Goal: Task Accomplishment & Management: Use online tool/utility

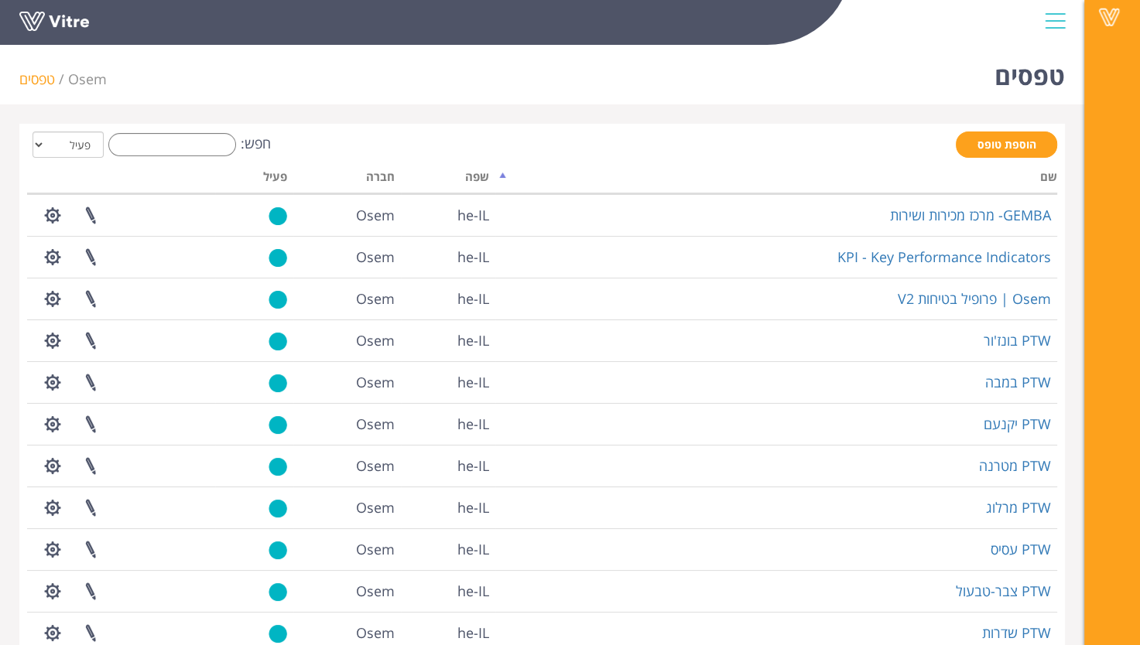
click at [85, 79] on span "Osem" at bounding box center [87, 79] width 39 height 19
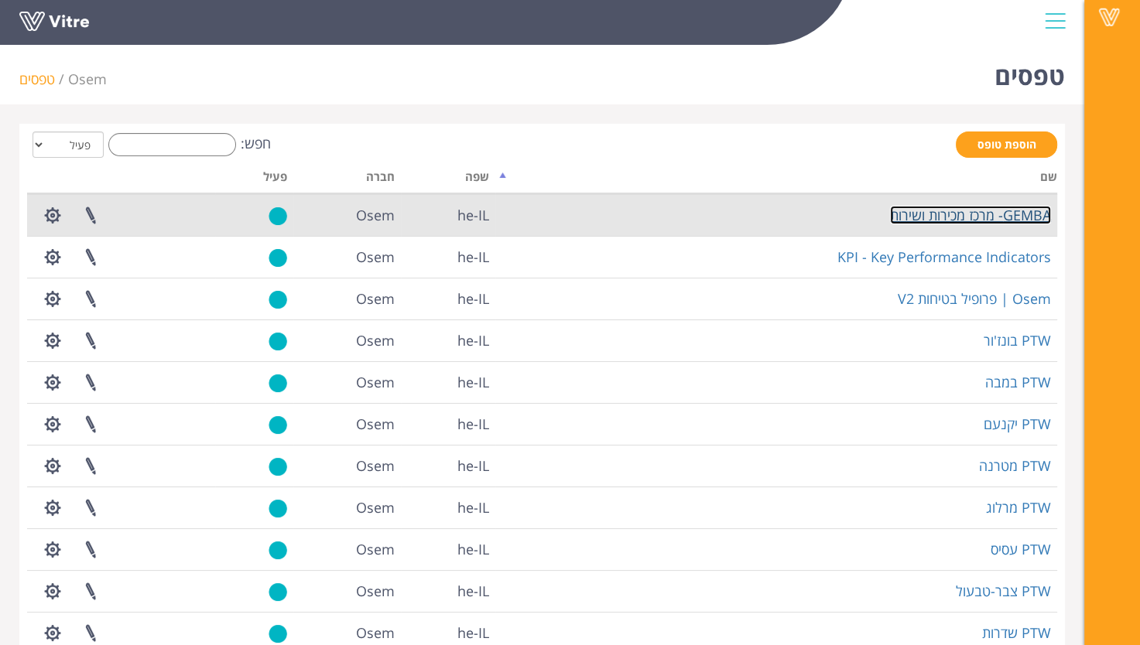
click at [1017, 218] on link "GEMBA- מרכז מכירות ושירות" at bounding box center [970, 215] width 161 height 19
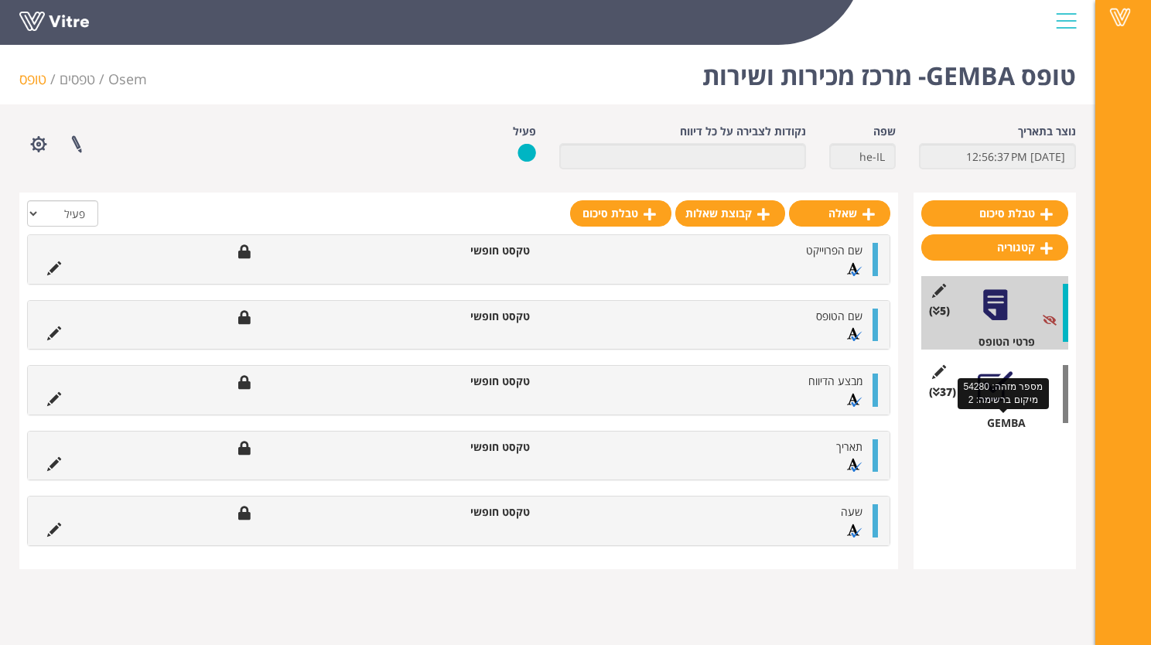
click at [1004, 427] on div "GEMBA" at bounding box center [1000, 423] width 135 height 15
click at [1002, 416] on div "GEMBA" at bounding box center [1000, 423] width 135 height 15
click at [952, 385] on span "(37 )" at bounding box center [942, 392] width 27 height 15
click at [973, 370] on div "(37 ) GEMBA" at bounding box center [995, 395] width 147 height 74
click at [972, 350] on div "(5 ) פרטי הטופס (37 ) GEMBA" at bounding box center [995, 353] width 147 height 155
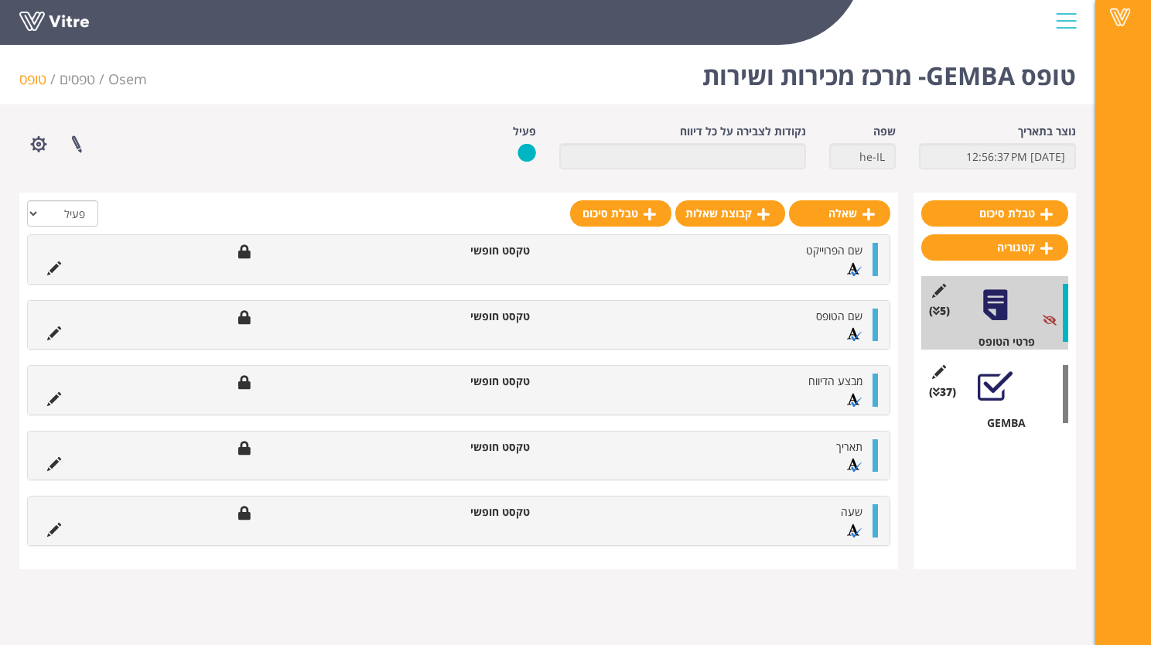
click at [1025, 373] on div "(37 ) GEMBA" at bounding box center [995, 395] width 147 height 74
click at [1023, 414] on div "(37 ) GEMBA" at bounding box center [995, 395] width 147 height 74
drag, startPoint x: 1069, startPoint y: 388, endPoint x: 1065, endPoint y: 409, distance: 21.4
click at [1065, 409] on div "טבלת סיכום קטגוריה (5 ) פרטי הטופס (37 ) GEMBA" at bounding box center [995, 381] width 163 height 377
drag, startPoint x: 1065, startPoint y: 409, endPoint x: 1015, endPoint y: 397, distance: 50.9
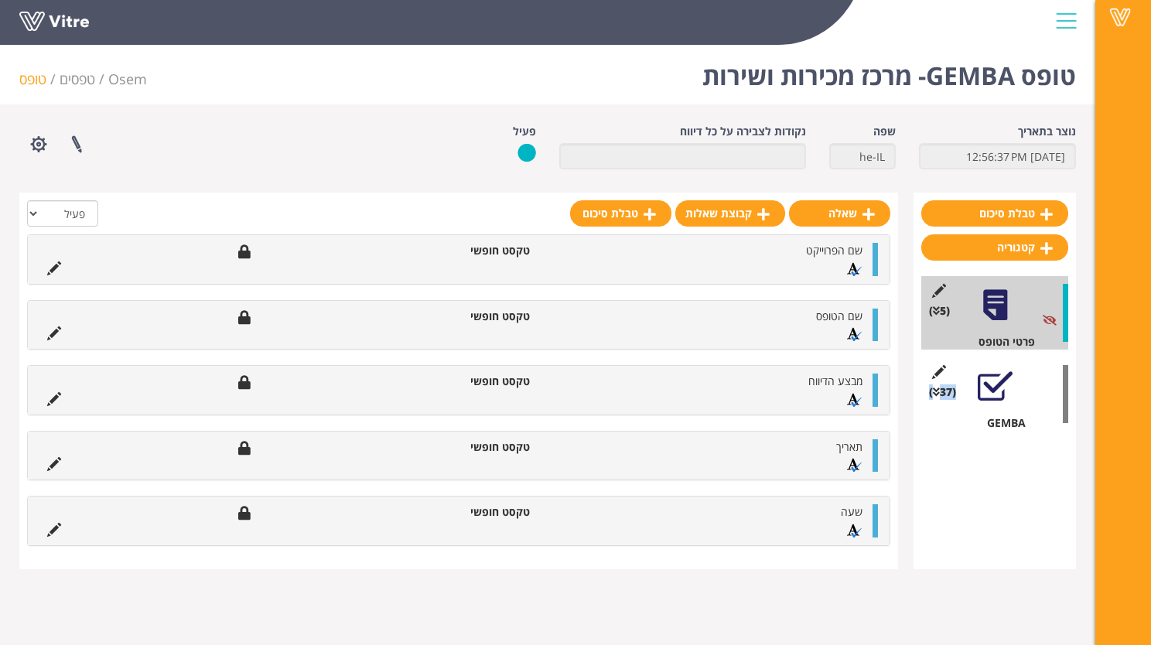
click at [1015, 397] on div "(37 ) GEMBA" at bounding box center [995, 395] width 147 height 74
click at [990, 383] on div at bounding box center [995, 386] width 35 height 35
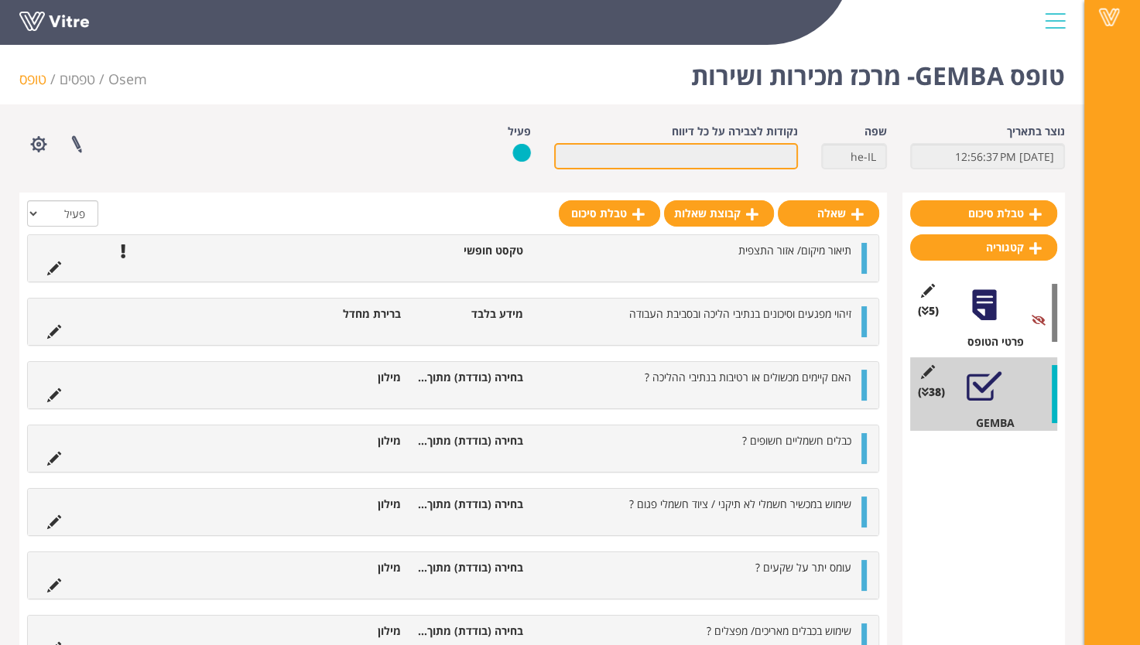
click at [703, 149] on input "נקודות לצבירה על כל דיווח" at bounding box center [676, 156] width 244 height 26
click at [375, 225] on div at bounding box center [453, 217] width 852 height 34
click at [997, 327] on div "(5 ) פרטי הטופס" at bounding box center [983, 313] width 147 height 74
click at [971, 305] on div at bounding box center [984, 305] width 35 height 35
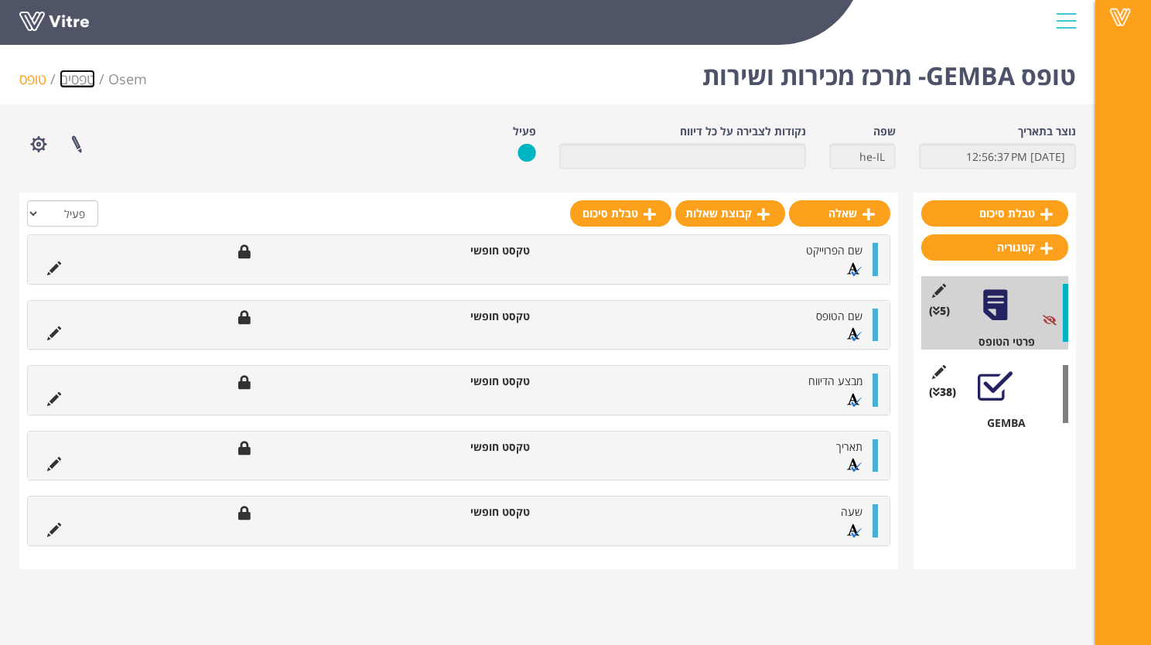
click at [80, 77] on link "טפסים" at bounding box center [78, 79] width 36 height 19
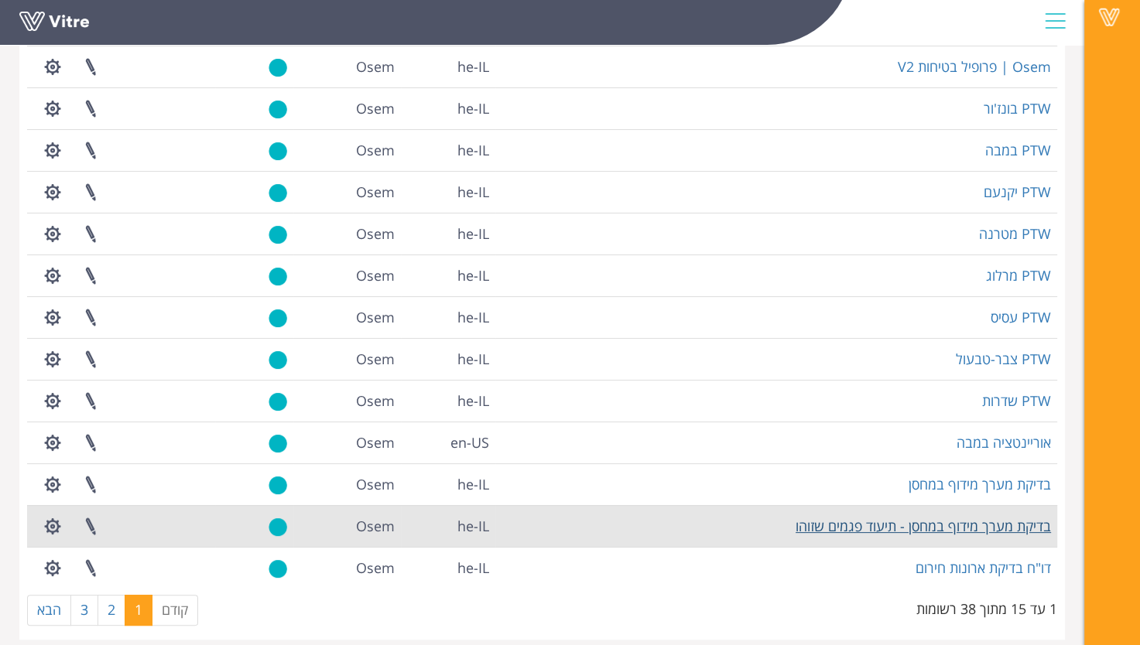
scroll to position [245, 0]
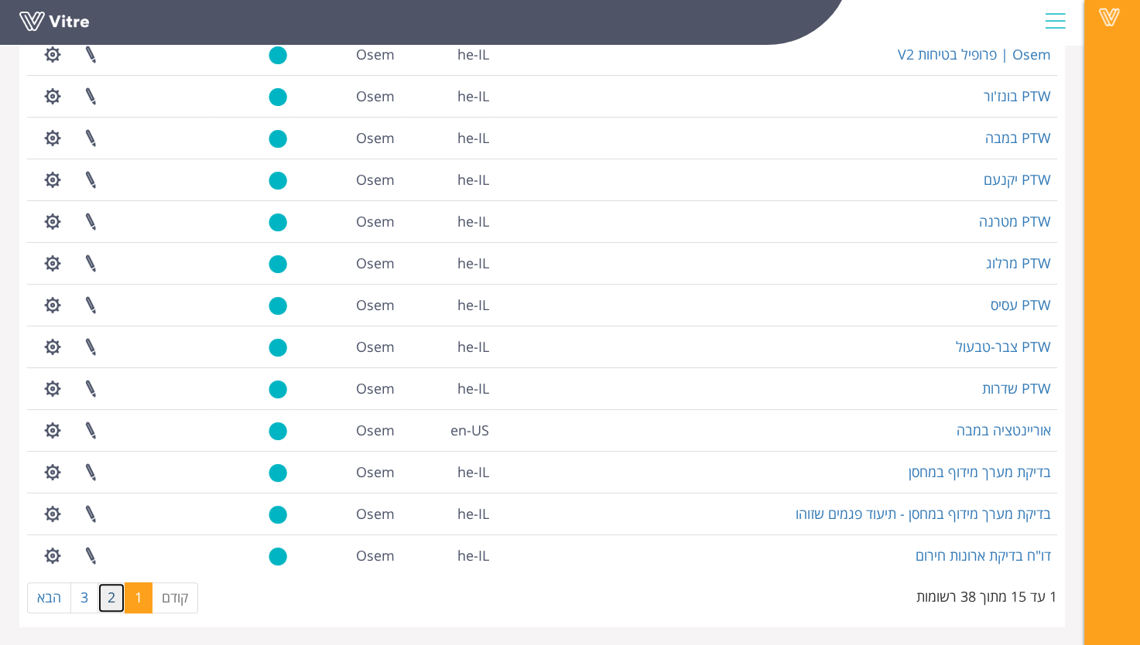
click at [110, 593] on link "2" at bounding box center [112, 598] width 28 height 31
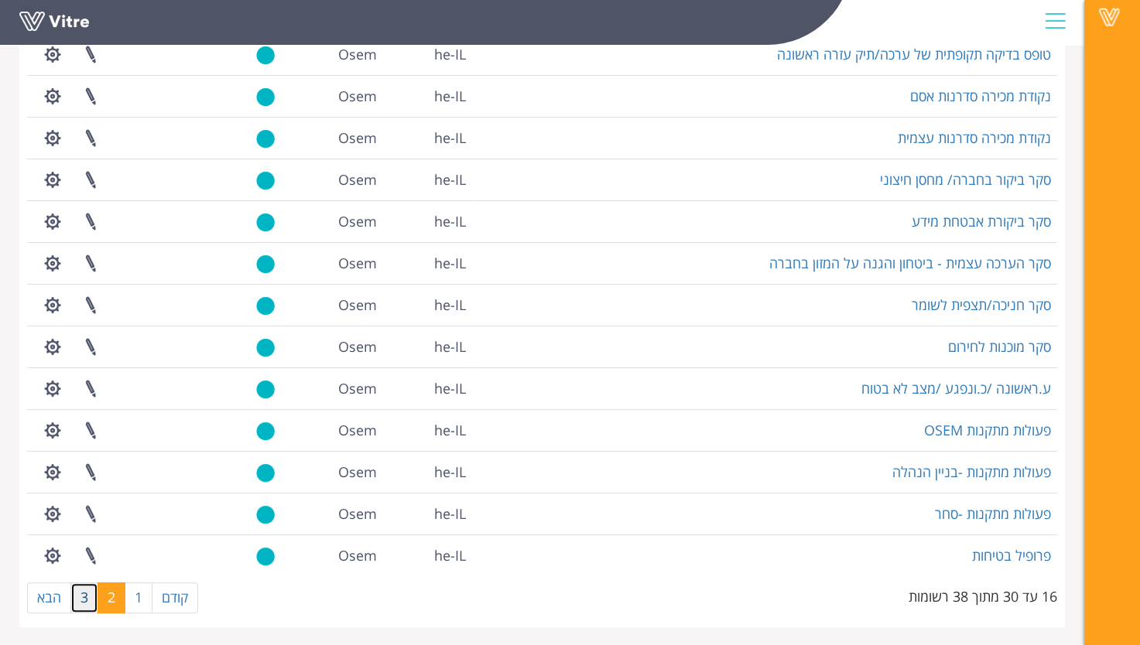
click at [84, 600] on link "3" at bounding box center [84, 598] width 28 height 31
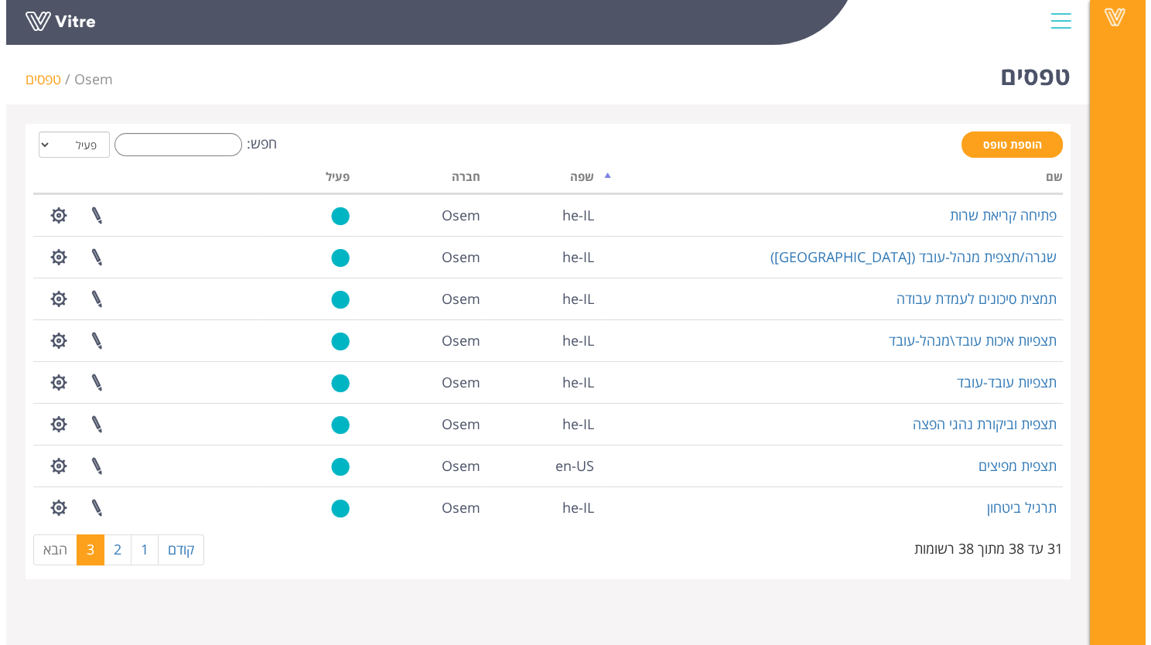
scroll to position [0, 0]
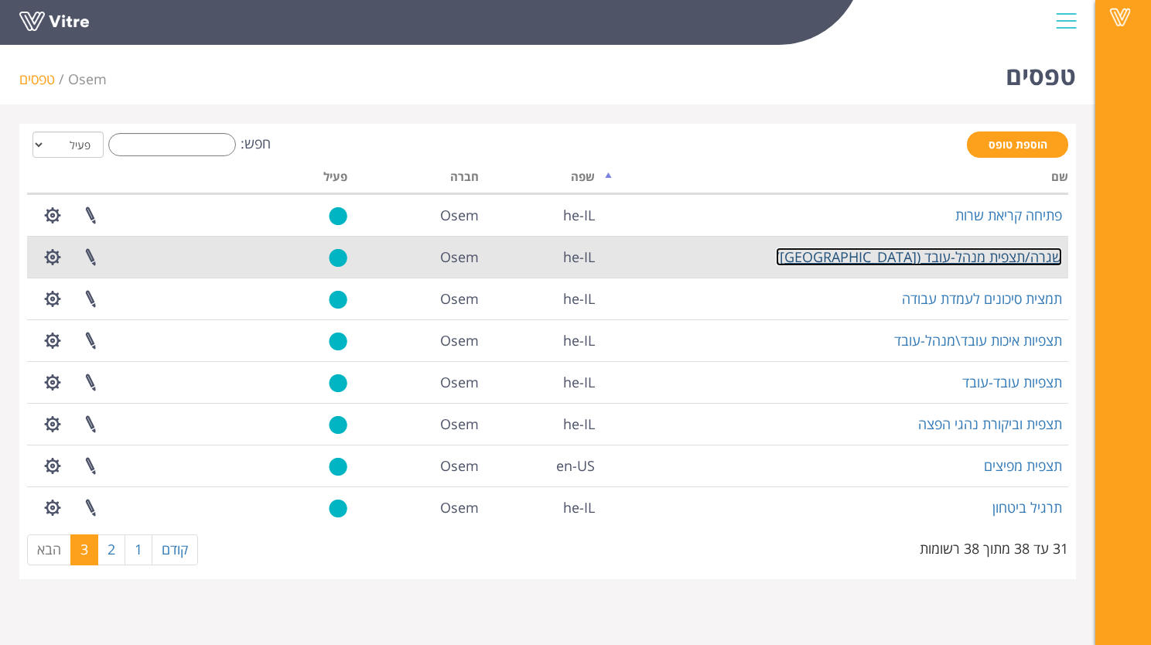
click at [950, 260] on link "שגרה/תצפית מנהל-עובד (Gemba)" at bounding box center [919, 257] width 286 height 19
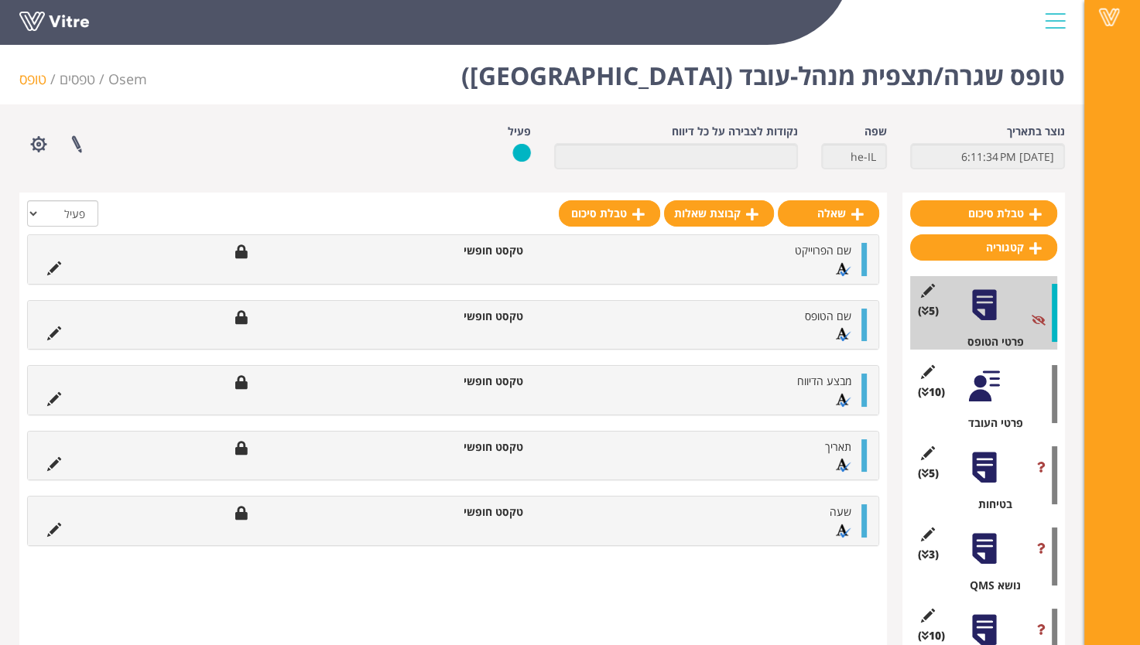
click at [981, 384] on div at bounding box center [984, 386] width 35 height 35
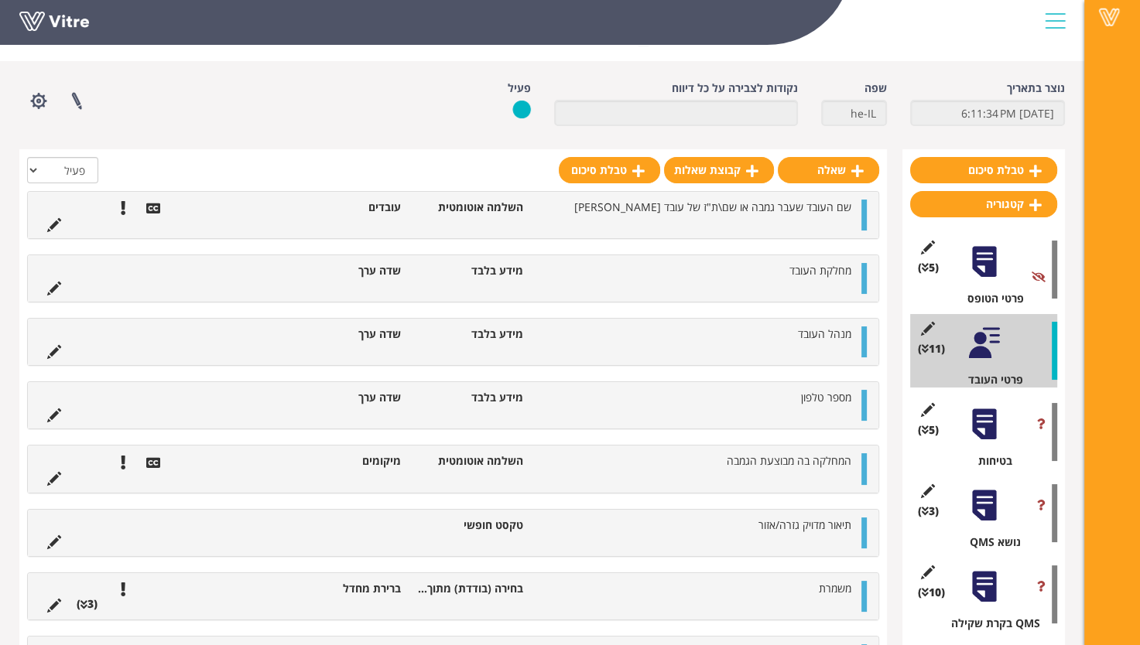
scroll to position [77, 0]
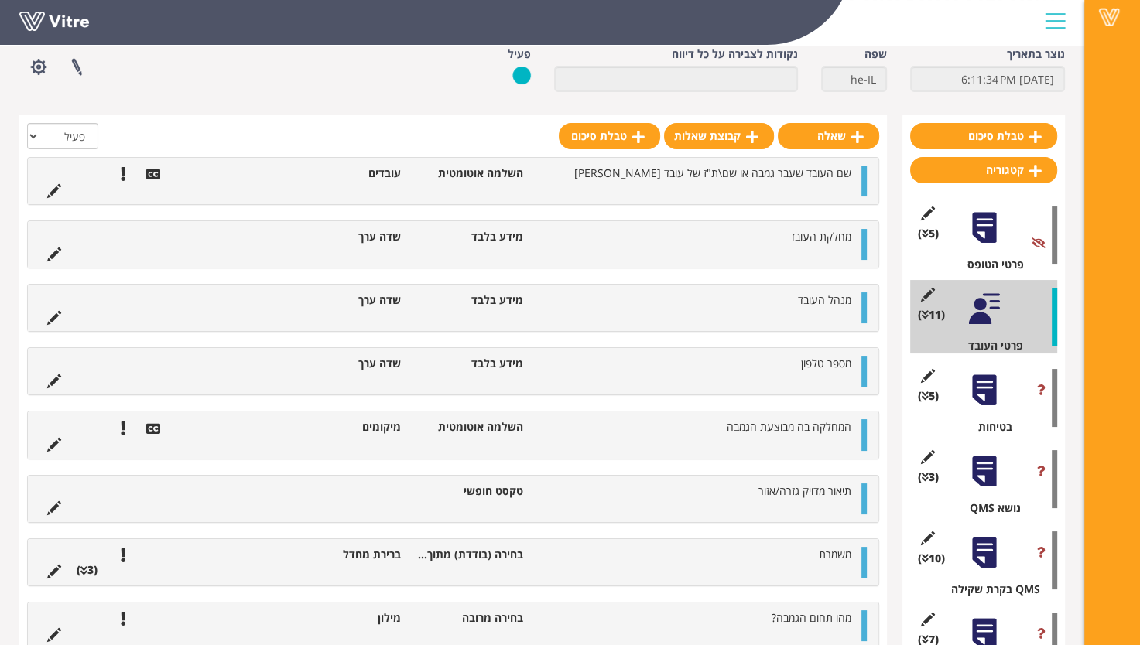
click at [987, 390] on div at bounding box center [984, 390] width 35 height 35
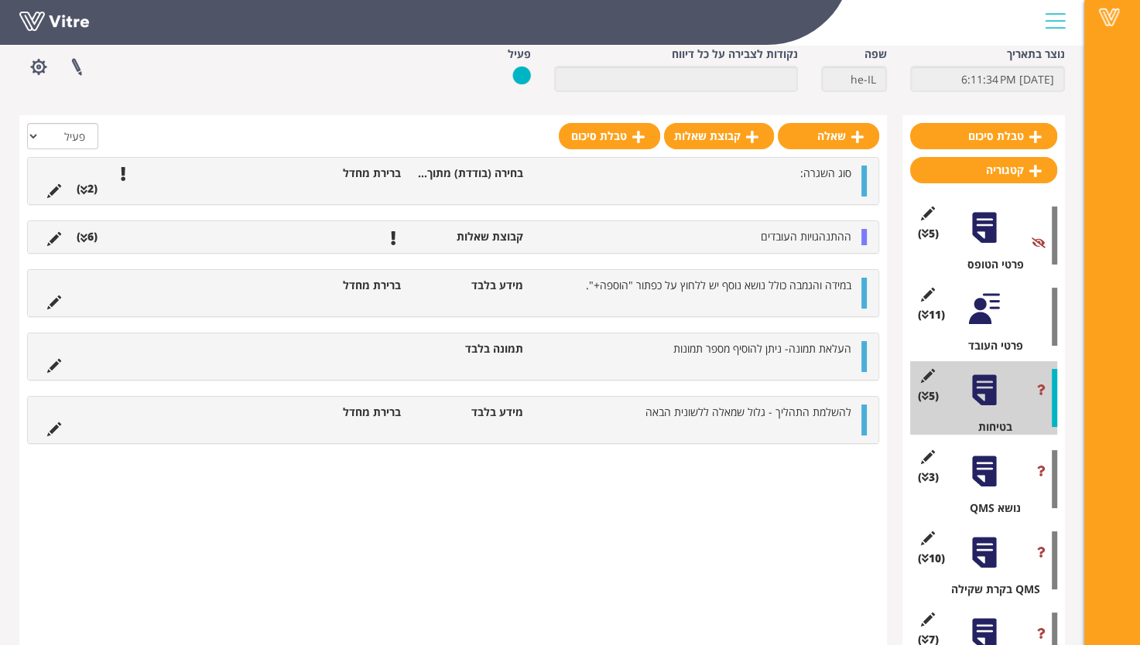
click at [984, 488] on div at bounding box center [984, 471] width 35 height 35
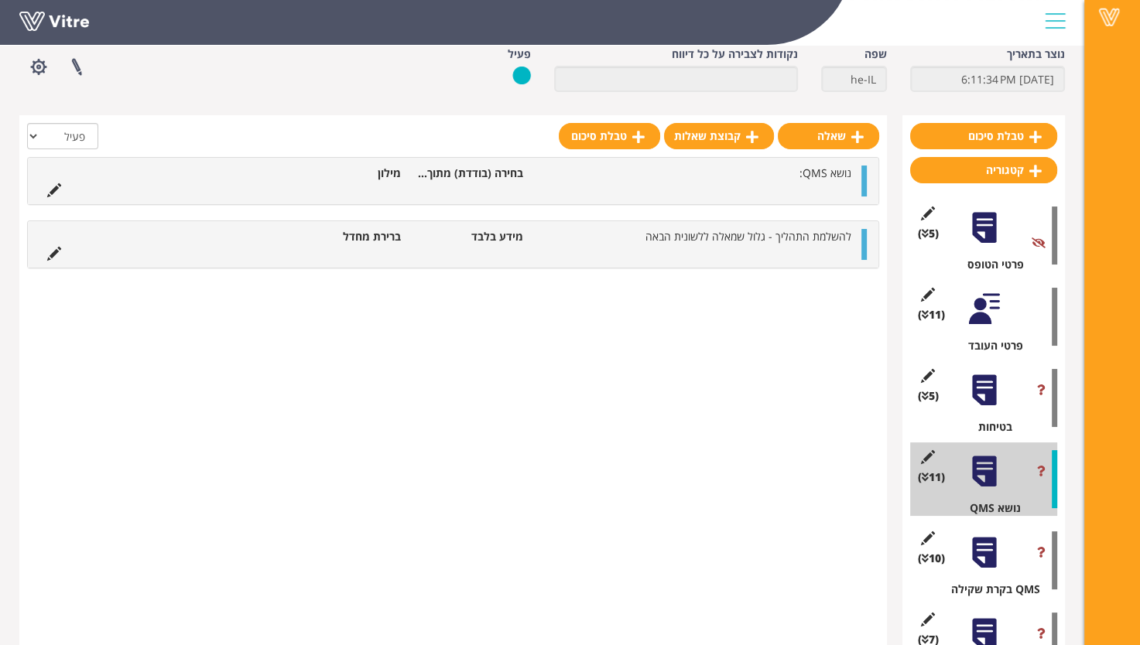
click at [989, 565] on div at bounding box center [984, 552] width 35 height 35
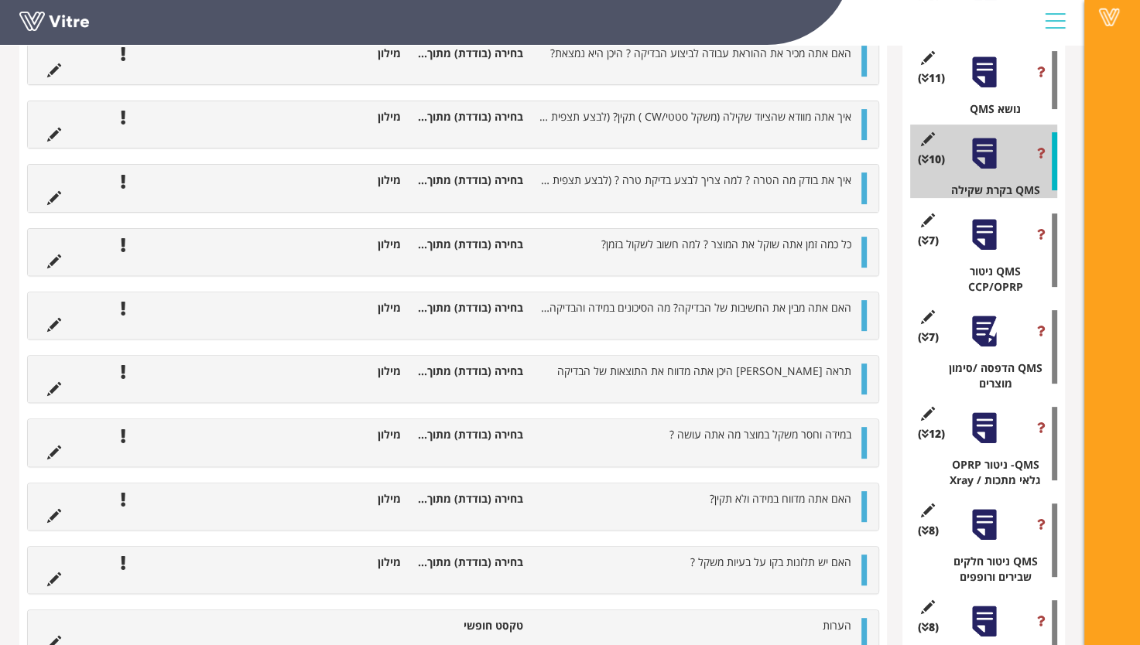
scroll to position [387, 0]
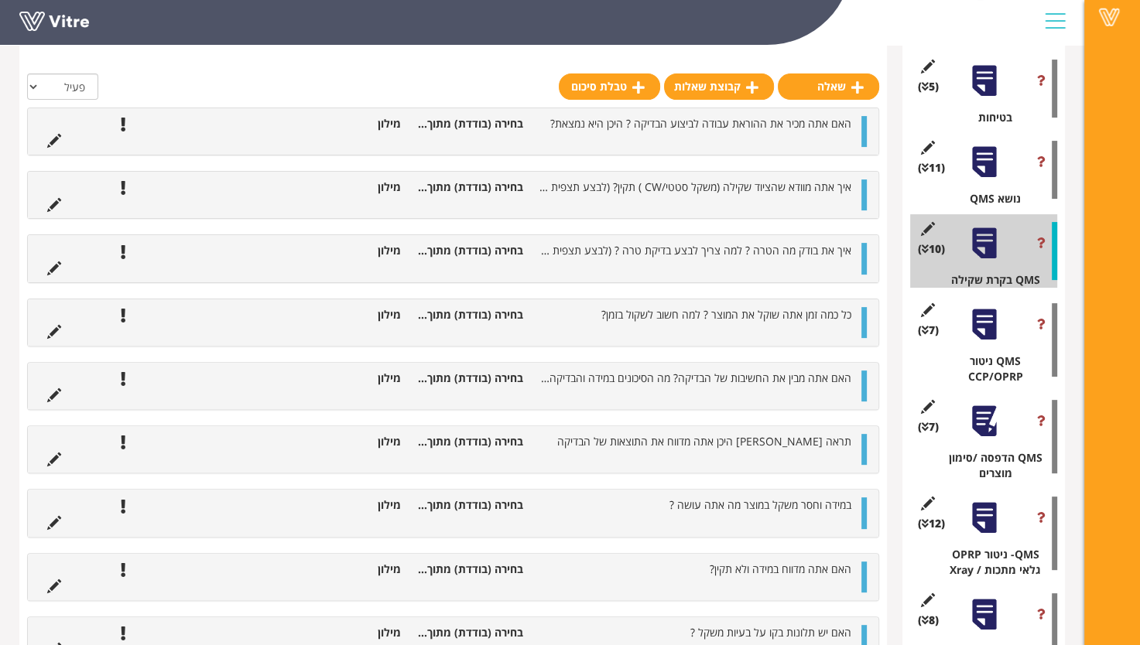
click at [986, 331] on div at bounding box center [984, 324] width 35 height 35
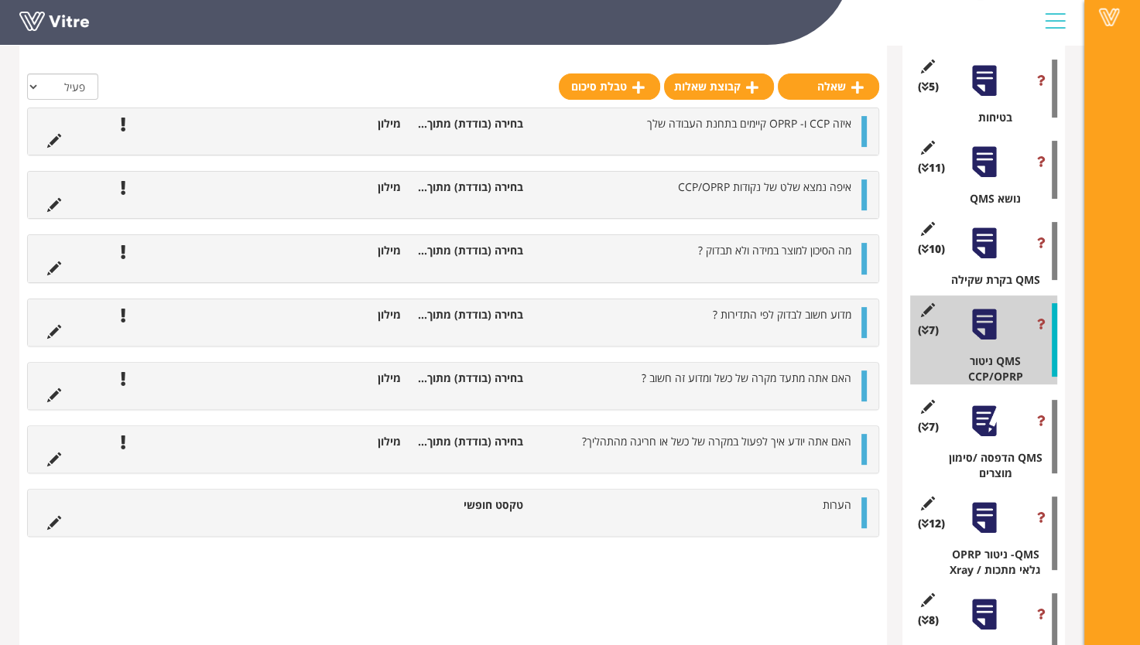
click at [980, 418] on div at bounding box center [984, 421] width 35 height 35
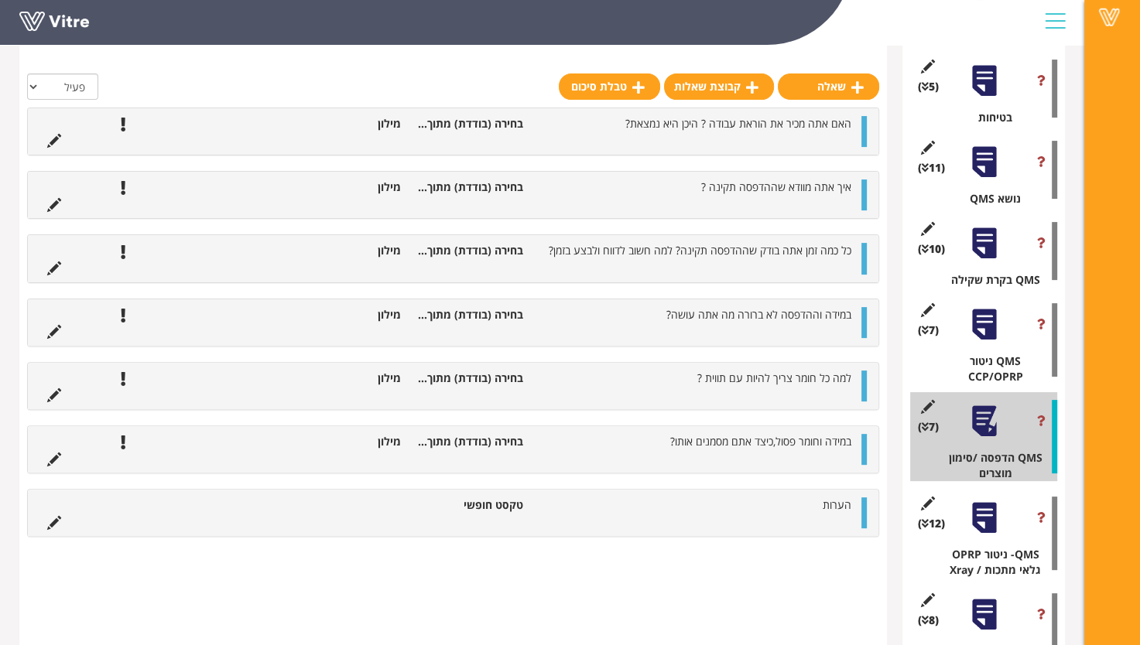
click at [984, 519] on div at bounding box center [984, 518] width 35 height 35
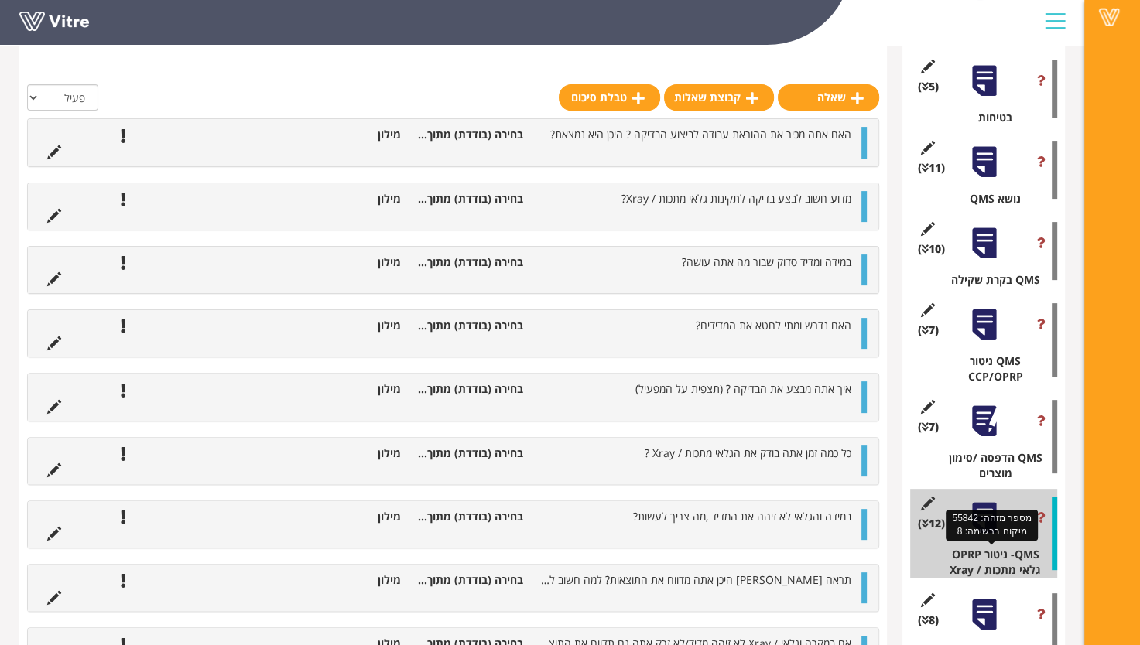
scroll to position [464, 0]
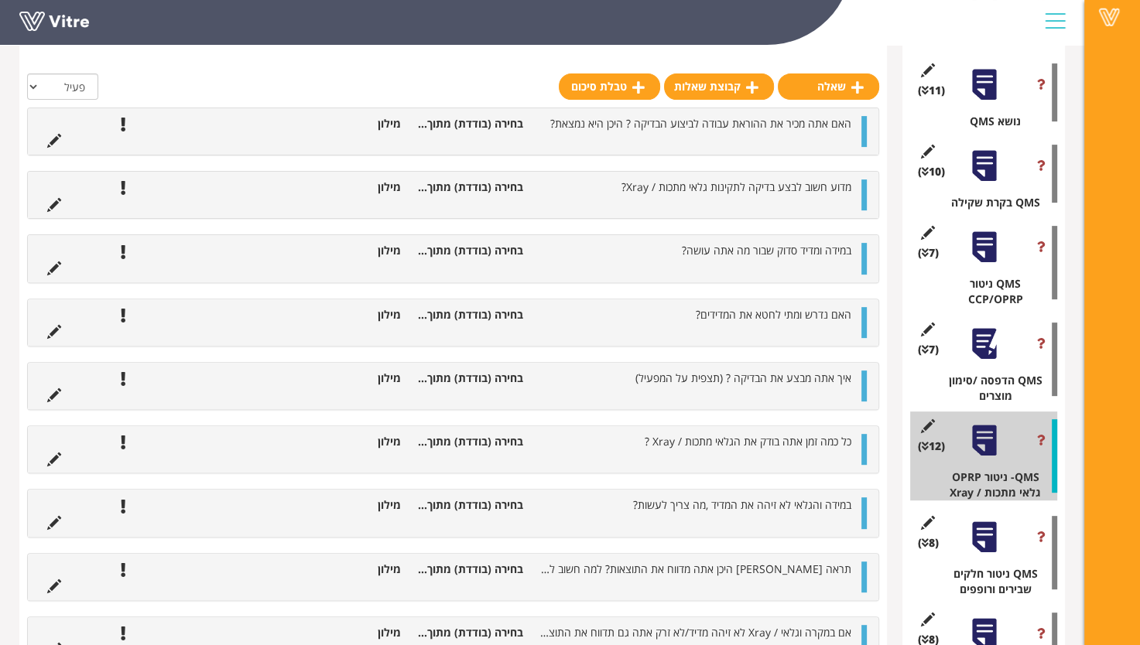
click at [984, 565] on div "(8 ) QMS ניטור חלקים שבירים ורופפים" at bounding box center [983, 552] width 147 height 89
click at [984, 553] on div at bounding box center [984, 537] width 35 height 35
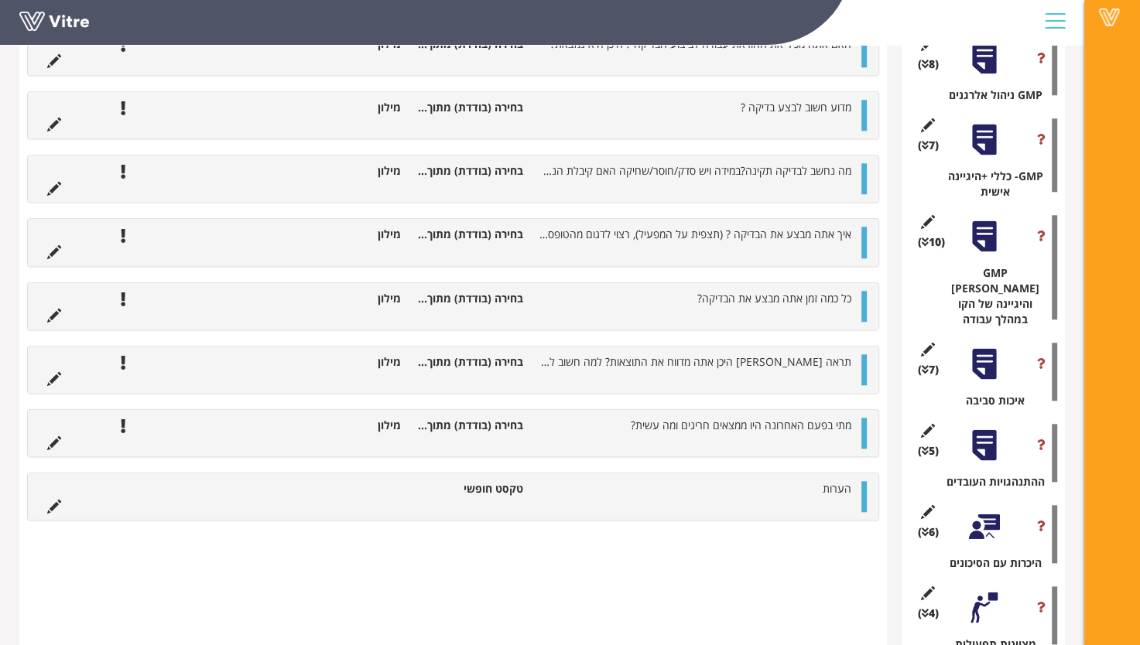
scroll to position [1472, 0]
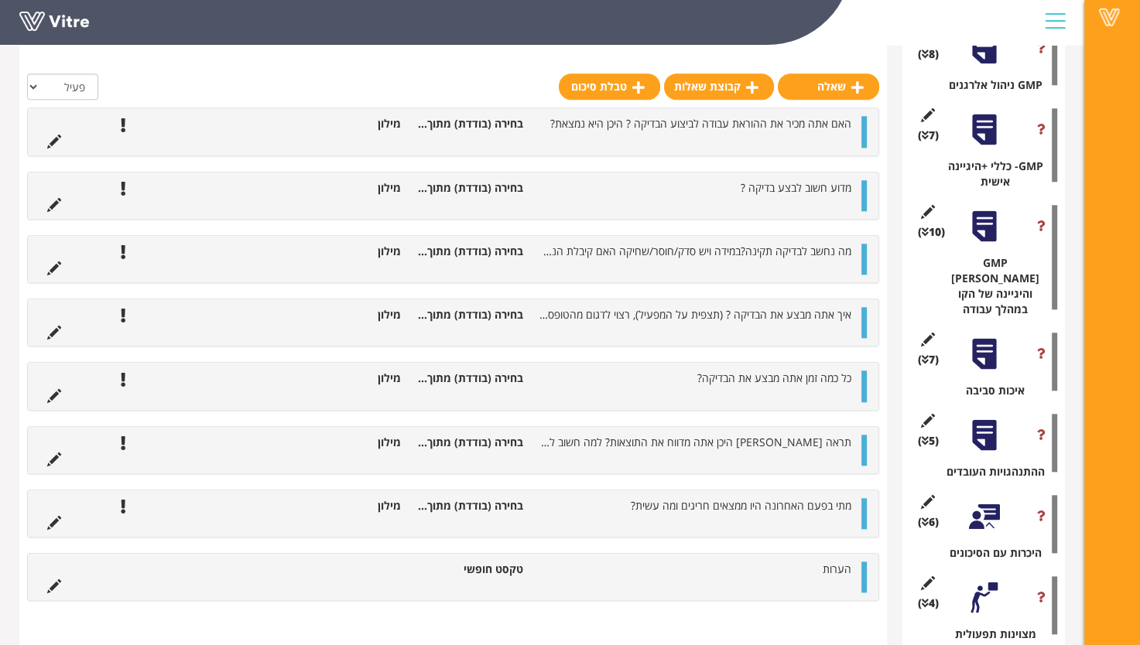
click at [996, 580] on div at bounding box center [984, 597] width 35 height 35
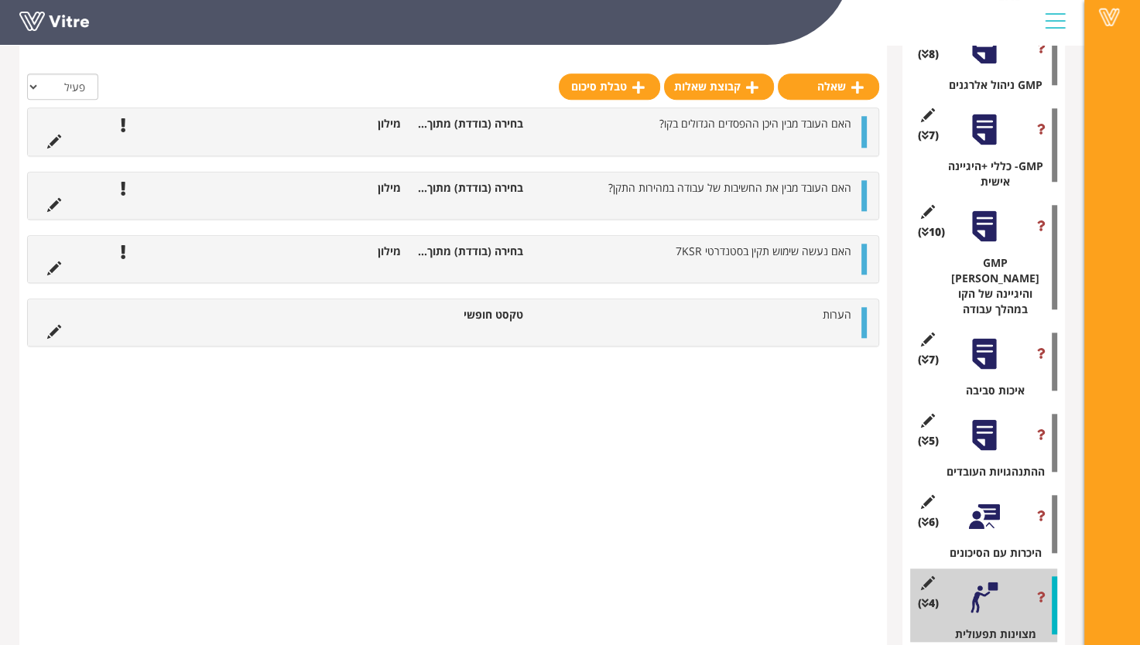
click at [997, 499] on div at bounding box center [984, 516] width 35 height 35
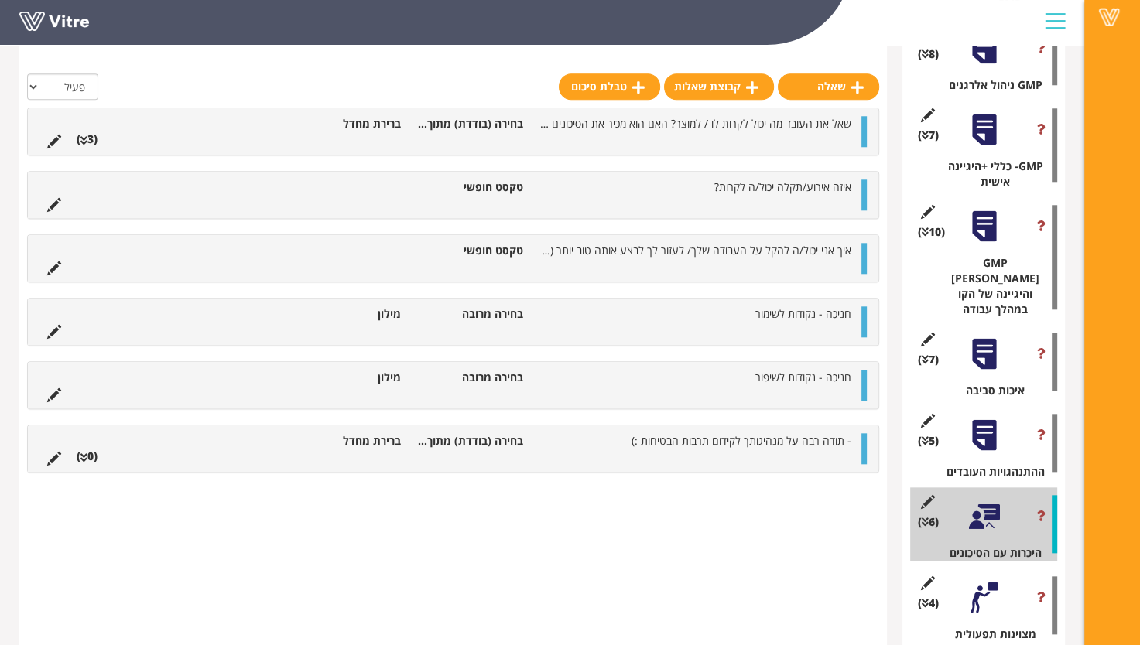
click at [991, 419] on div at bounding box center [984, 435] width 35 height 35
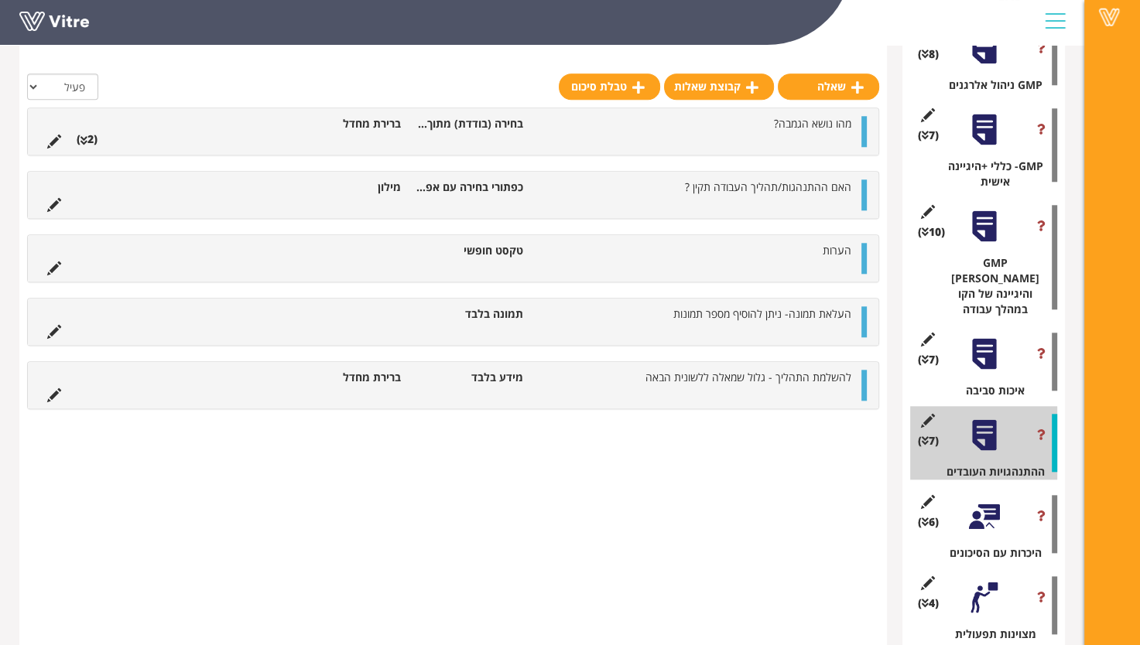
click at [990, 337] on div at bounding box center [984, 354] width 35 height 35
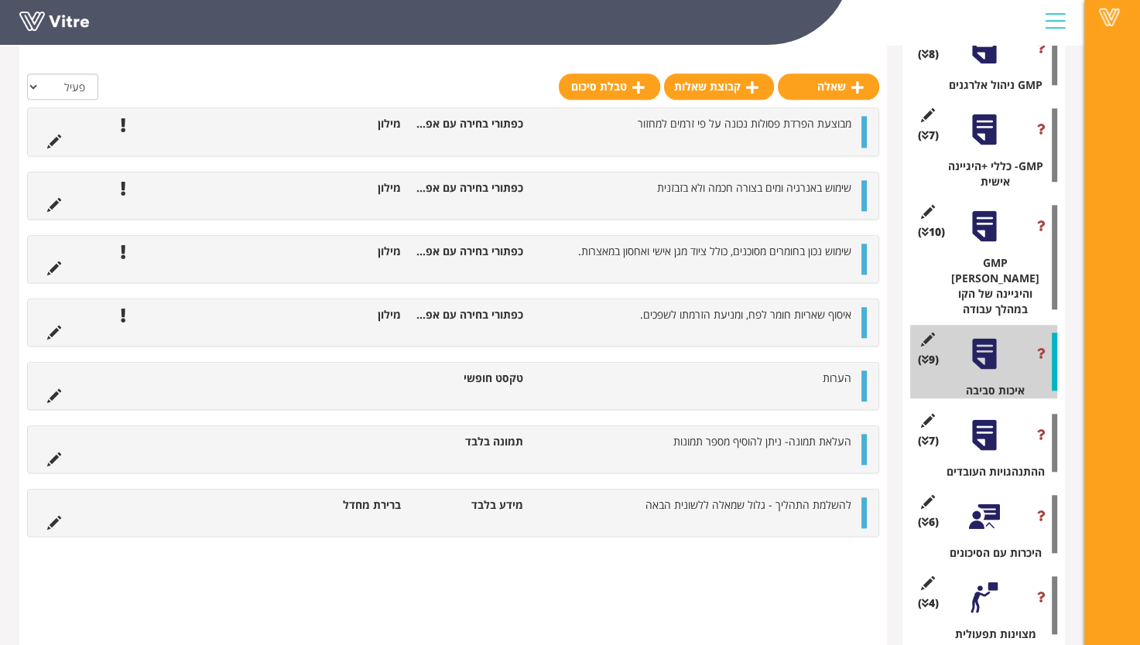
click at [991, 221] on div at bounding box center [984, 226] width 35 height 35
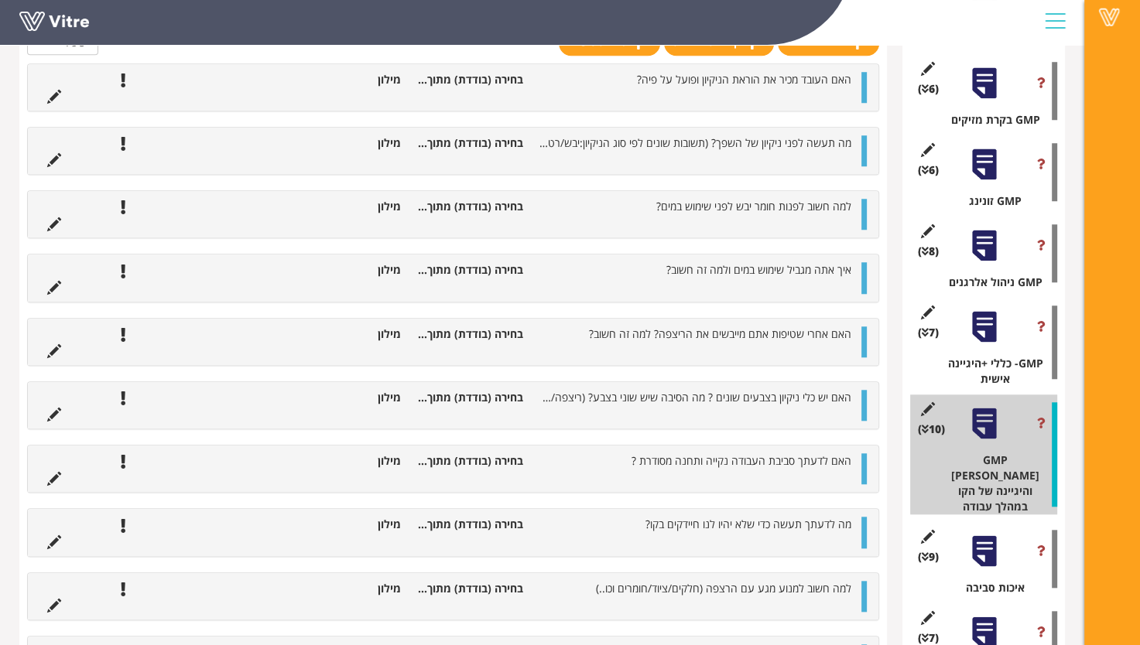
scroll to position [1275, 0]
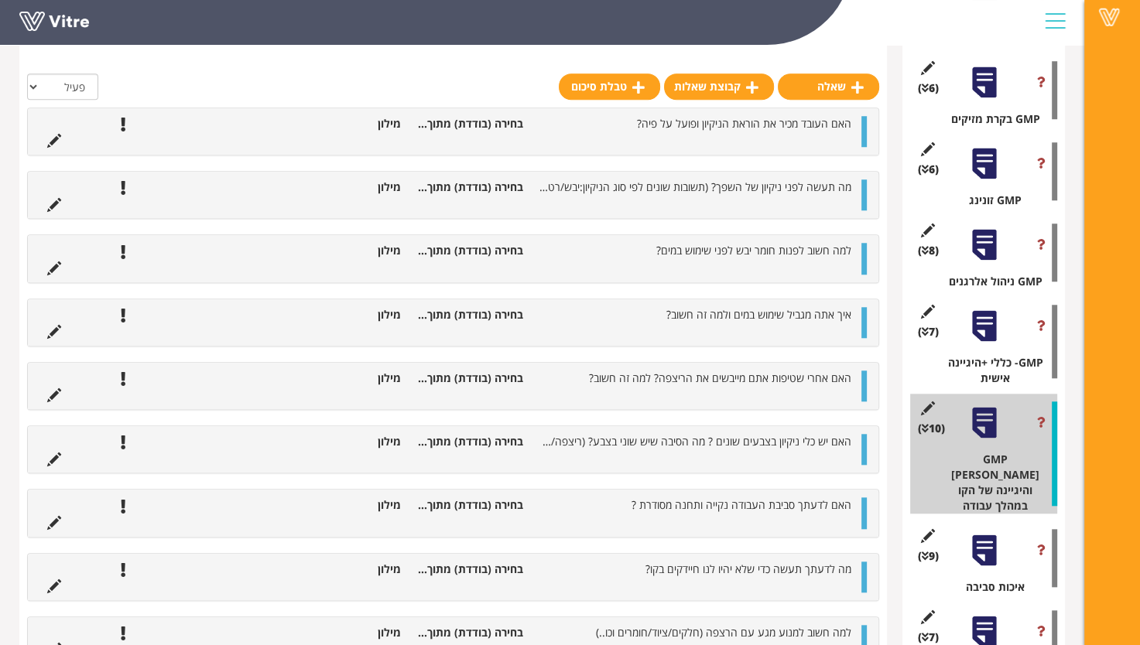
click at [989, 334] on div at bounding box center [984, 326] width 35 height 35
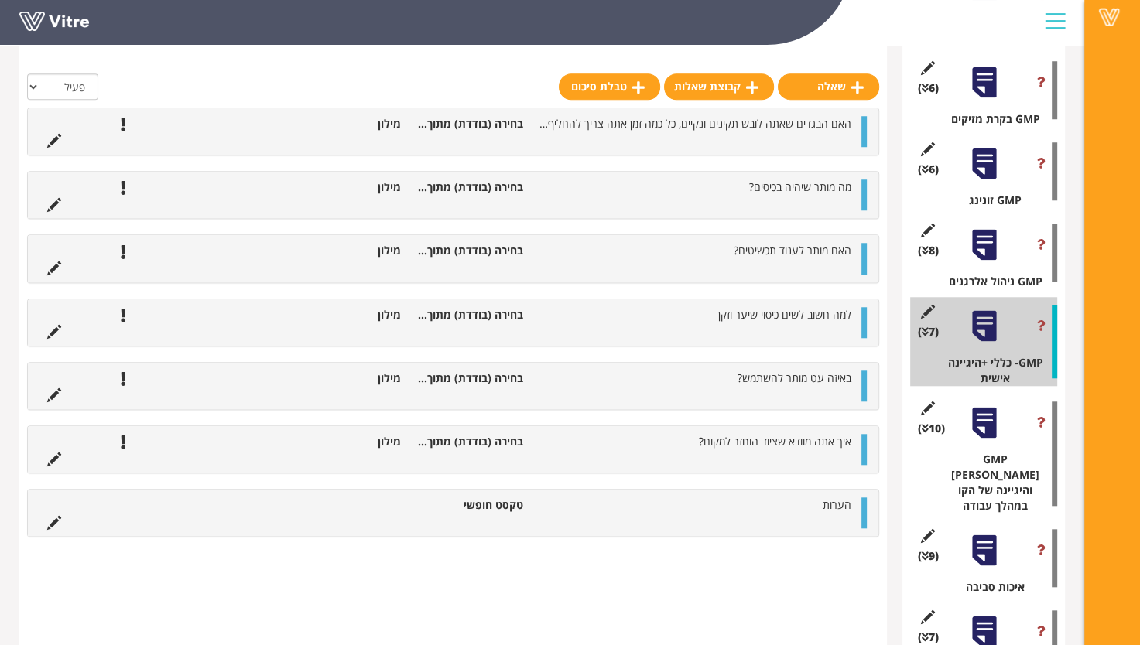
click at [991, 258] on div at bounding box center [984, 245] width 35 height 35
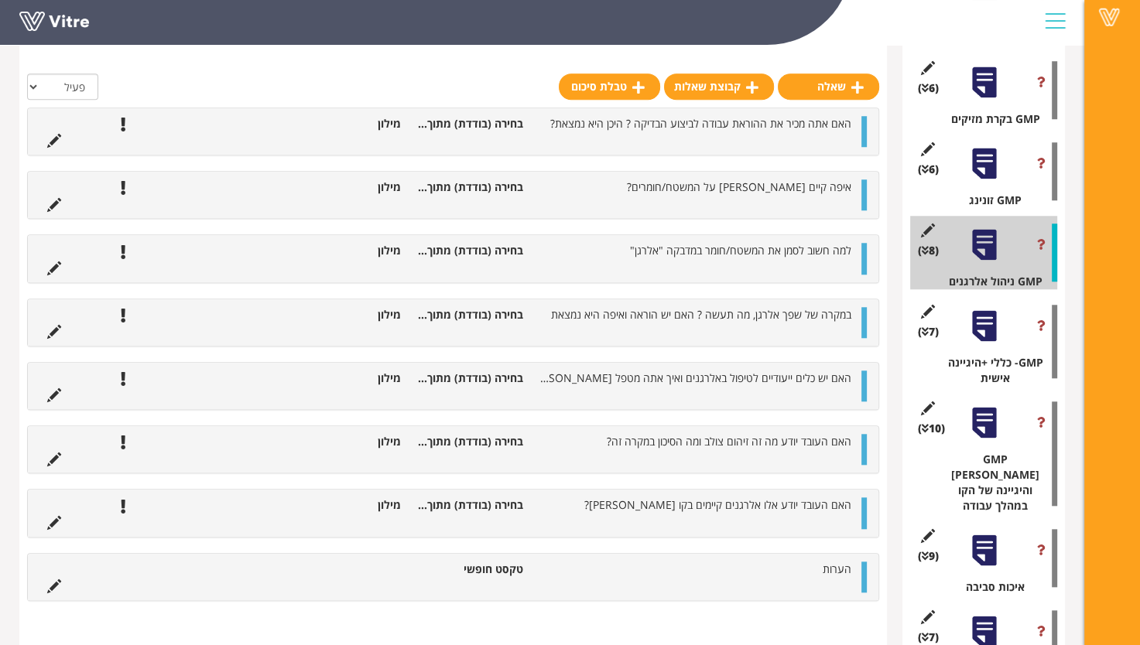
click at [984, 163] on div at bounding box center [984, 163] width 35 height 35
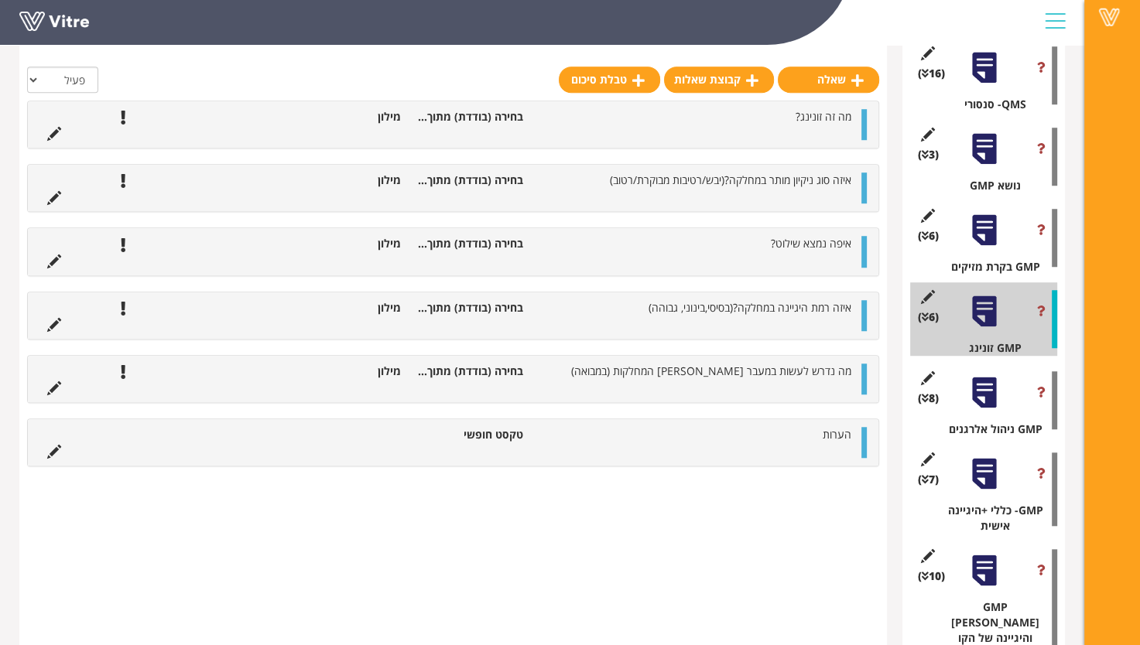
scroll to position [1121, 0]
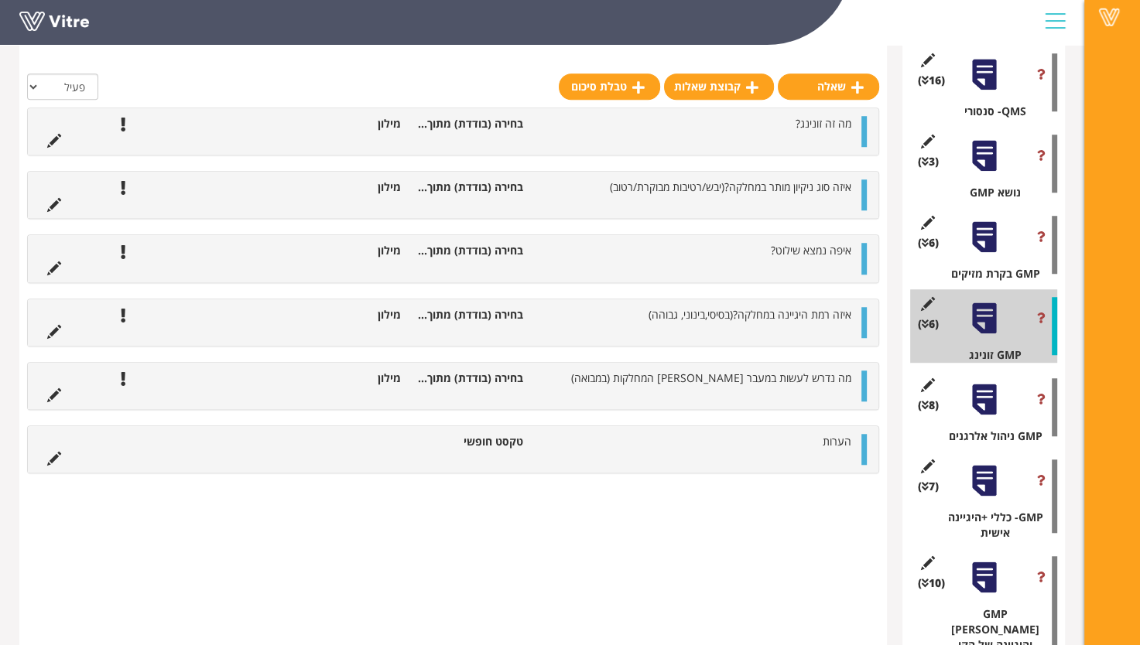
click at [984, 234] on div at bounding box center [984, 237] width 35 height 35
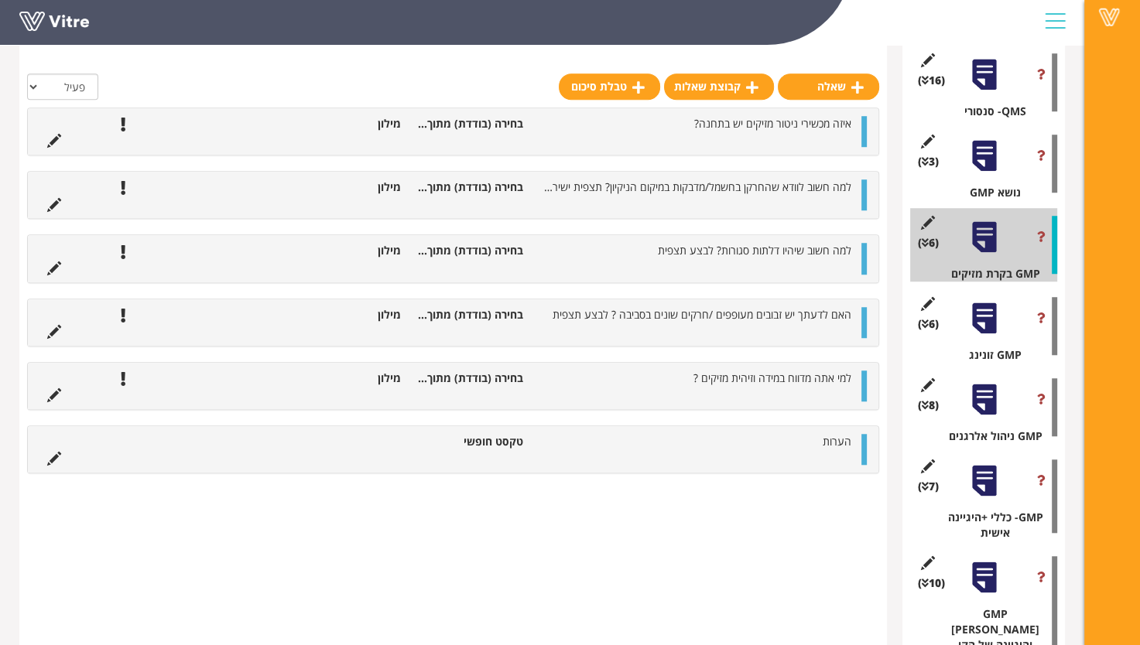
click at [977, 154] on div at bounding box center [984, 156] width 35 height 35
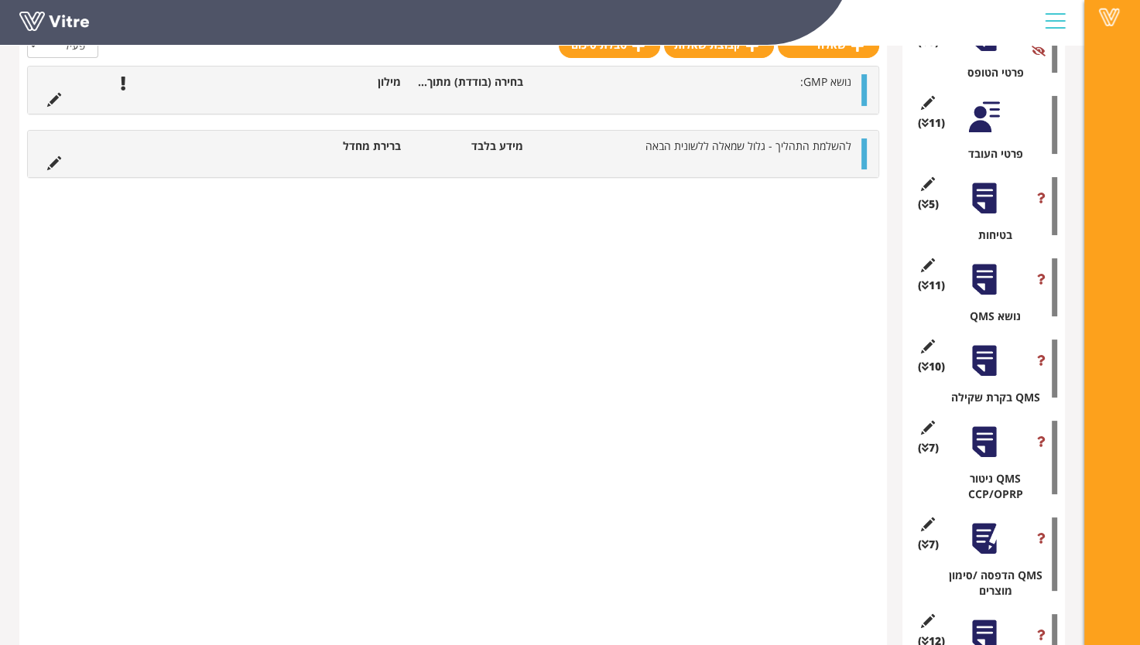
scroll to position [192, 0]
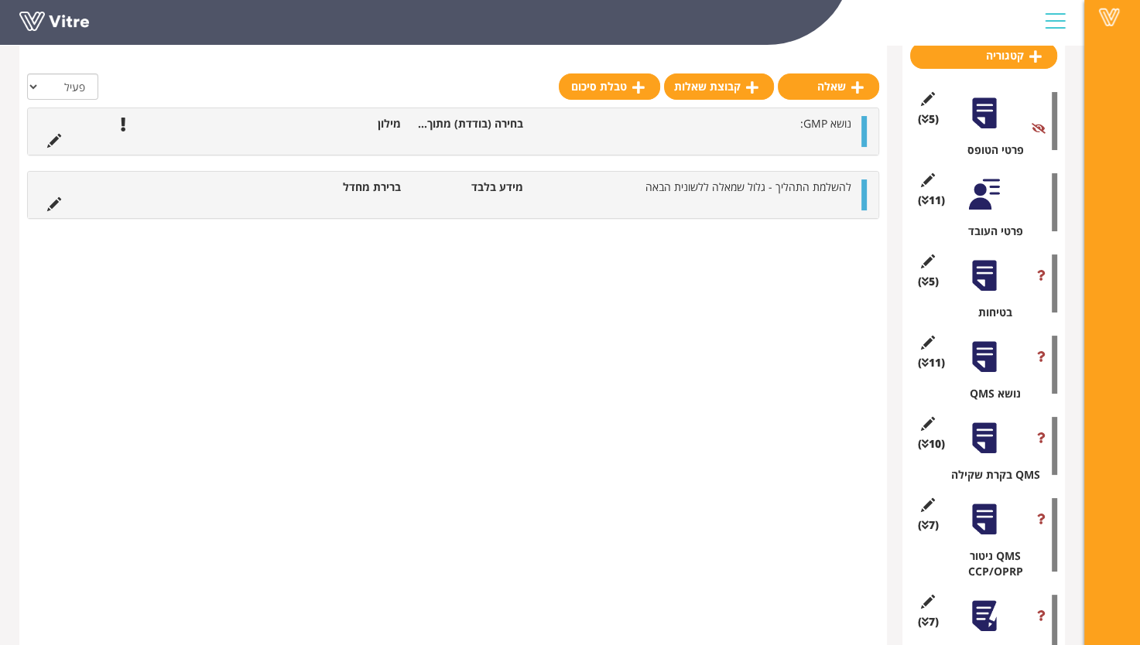
click at [989, 276] on div at bounding box center [984, 275] width 35 height 35
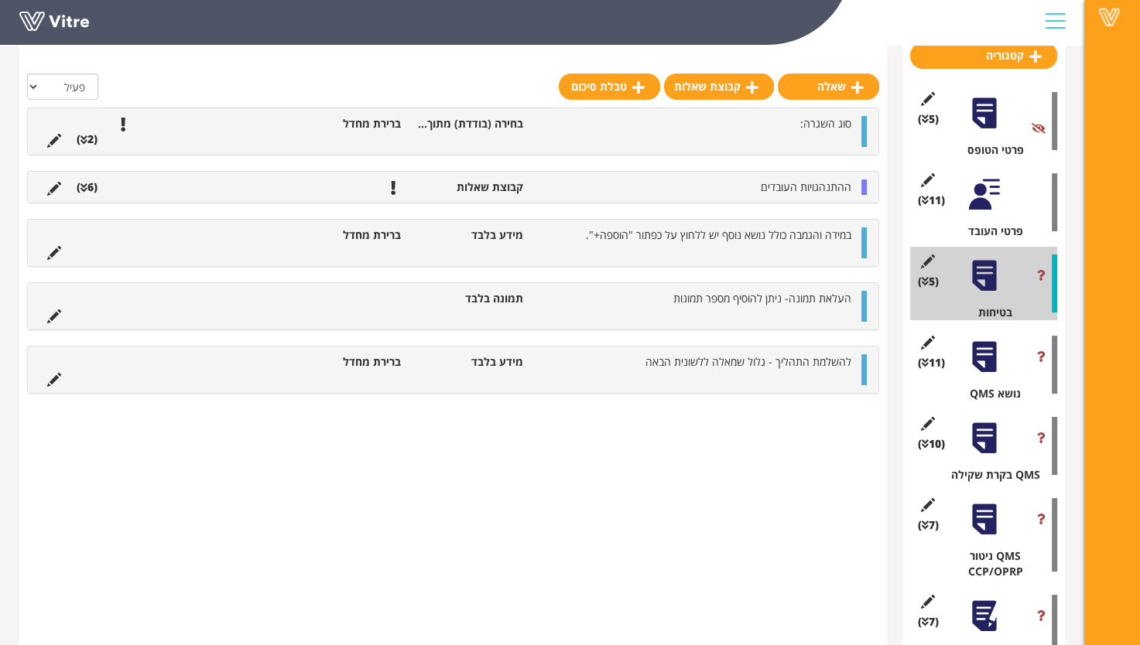
click at [982, 190] on div at bounding box center [984, 194] width 35 height 35
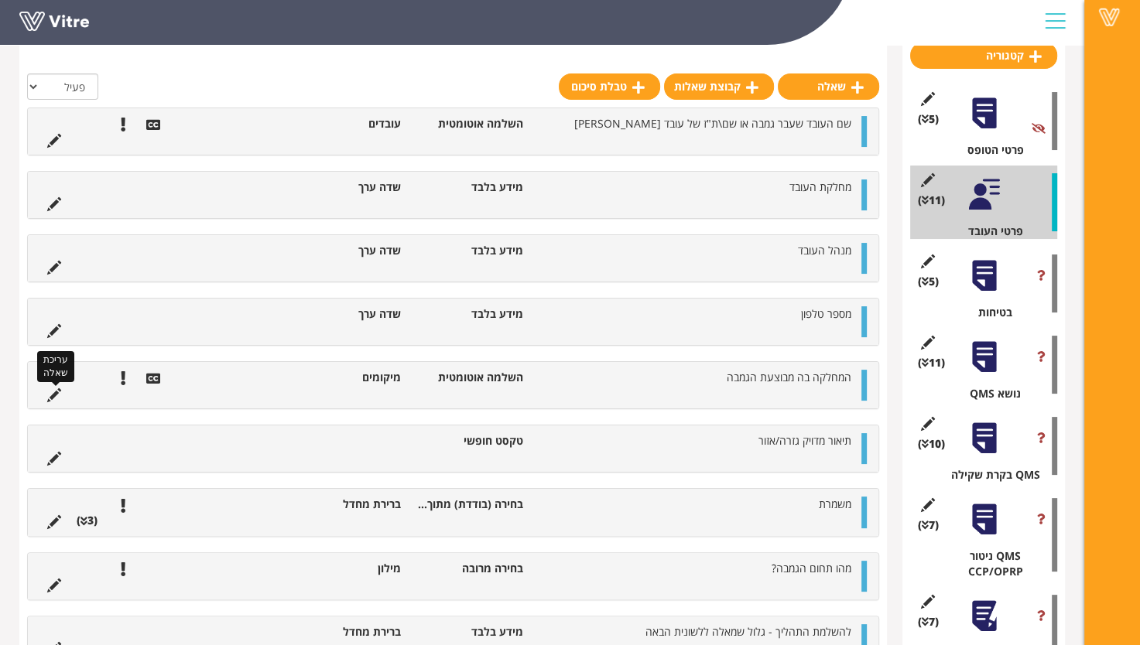
click at [54, 392] on icon at bounding box center [54, 395] width 14 height 14
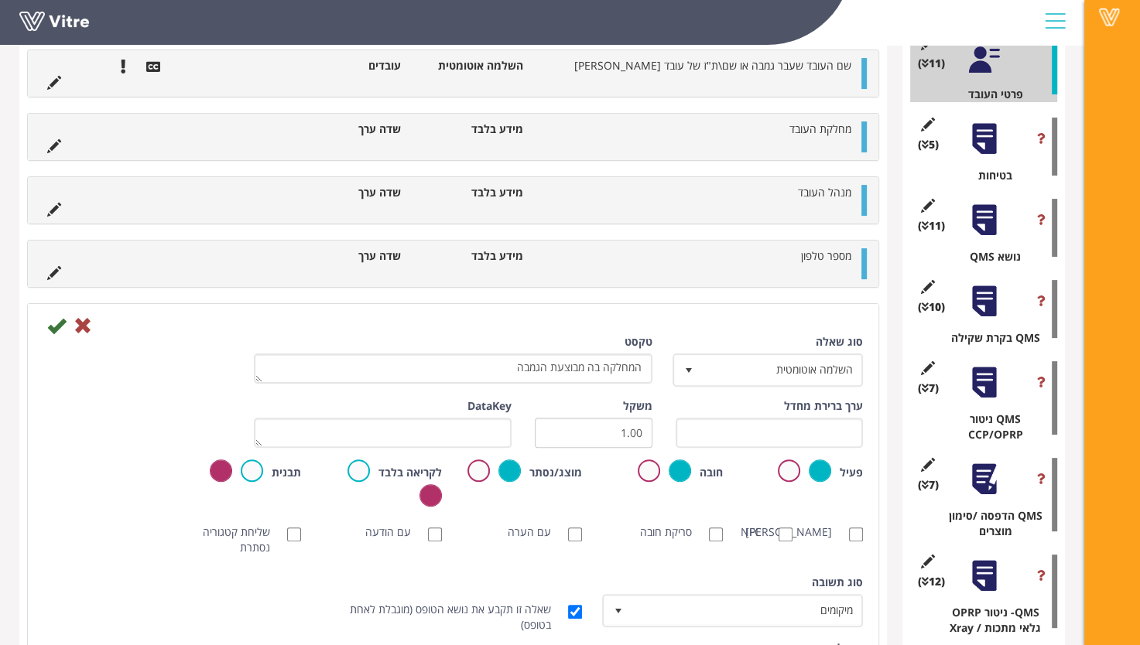
scroll to position [424, 0]
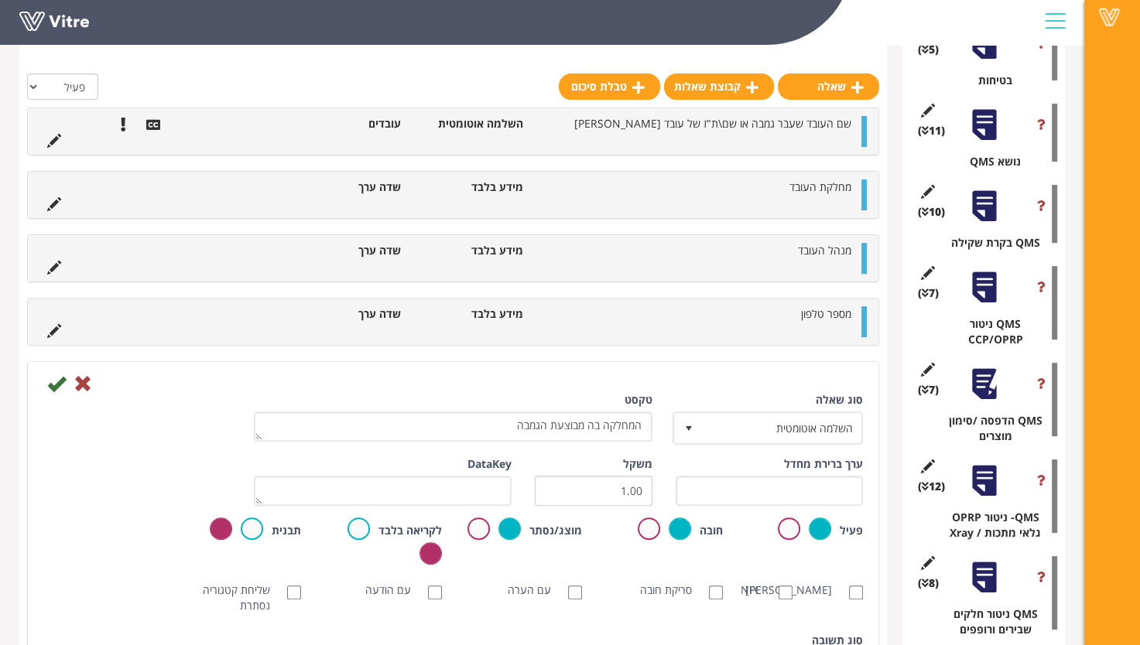
click at [453, 624] on div "סוג שאלה השלמה אוטומטית 11 טקסט המחלקה בה מבוצעת הגמבה ערך ברירת מחדל משקל 1.00…" at bounding box center [452, 615] width 819 height 446
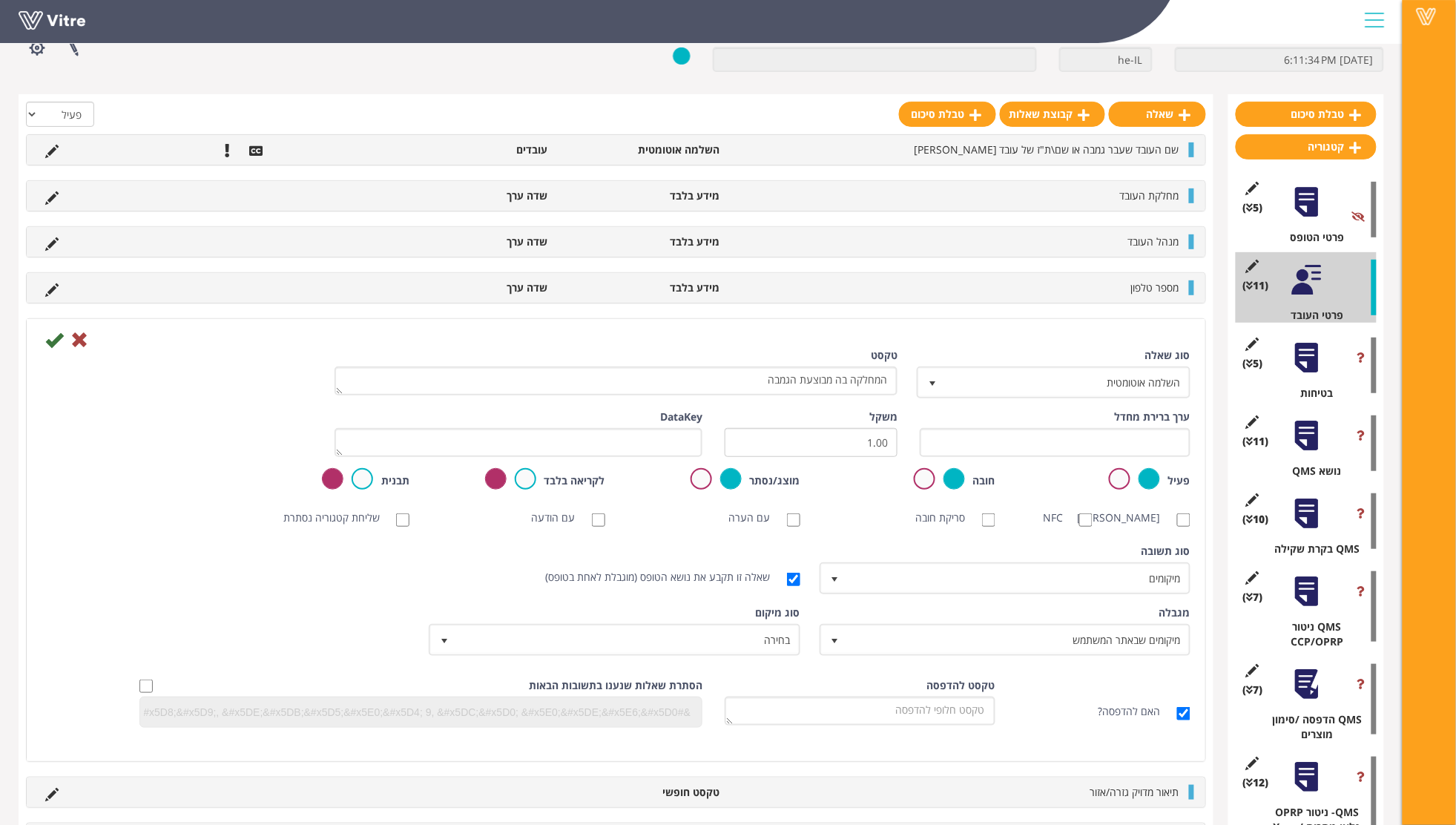
scroll to position [0, 0]
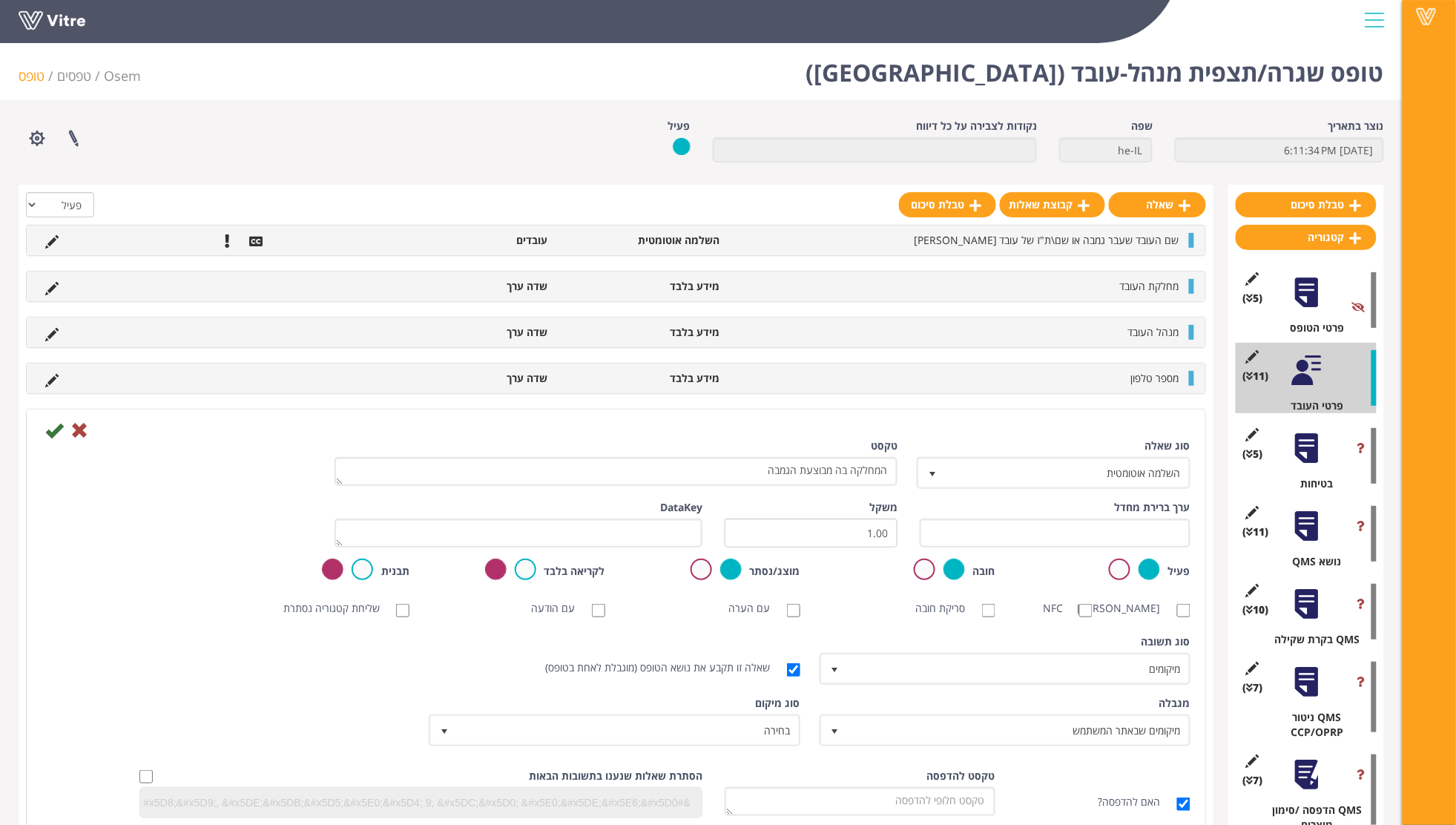
click at [1103, 369] on div at bounding box center [1306, 370] width 34 height 34
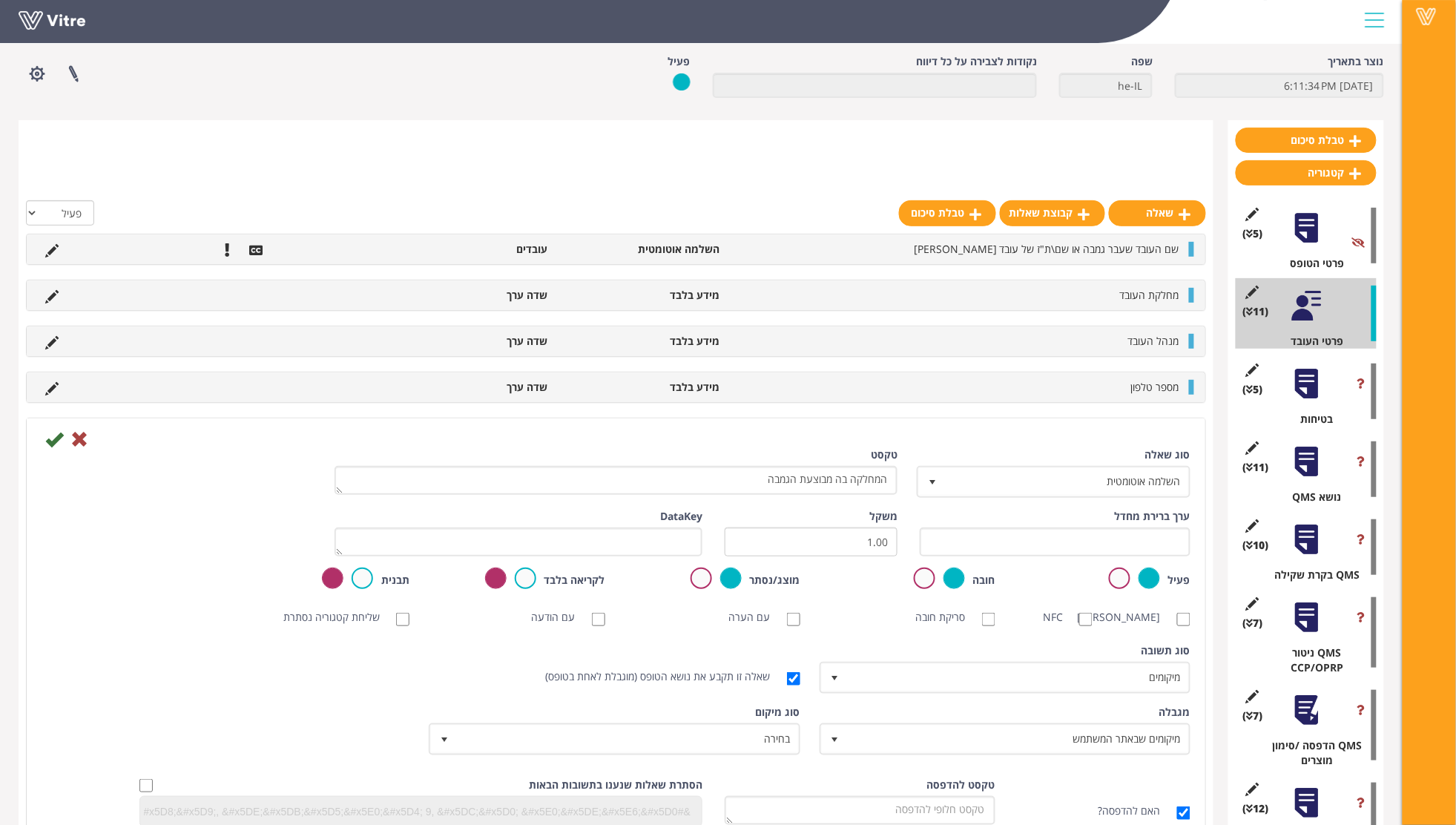
scroll to position [197, 0]
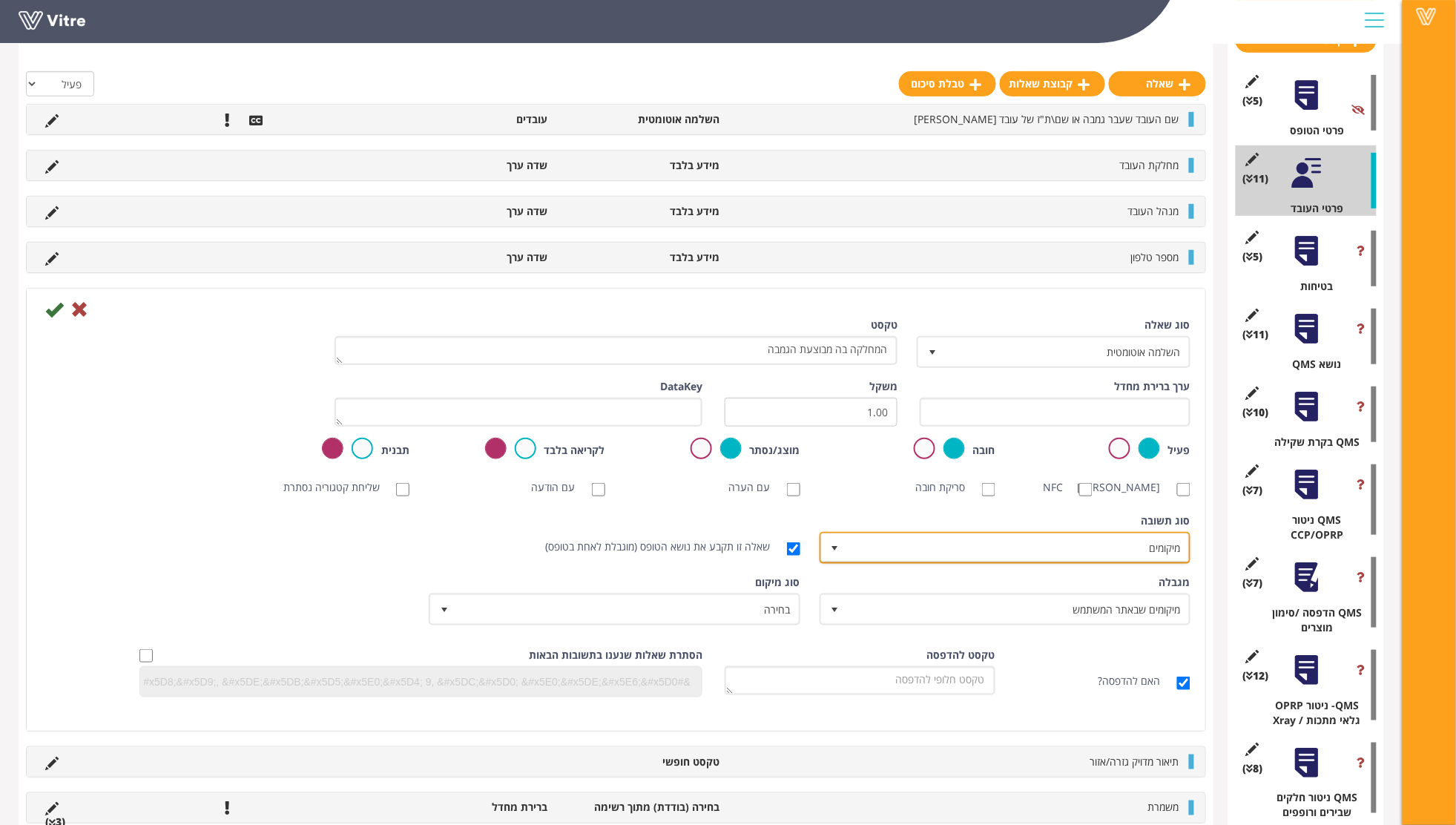
click at [838, 554] on span "select" at bounding box center [835, 548] width 12 height 11
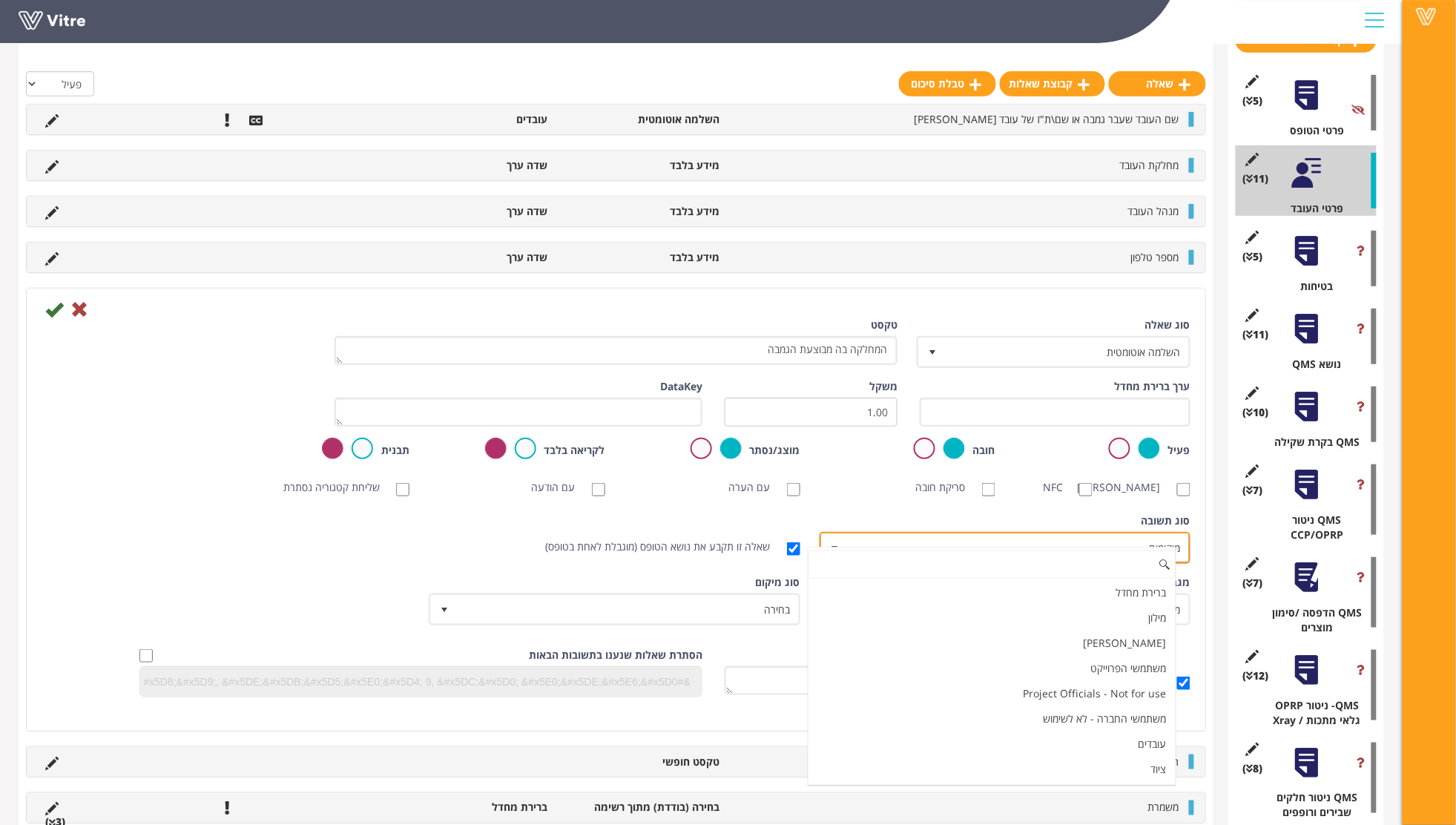
scroll to position [26, 0]
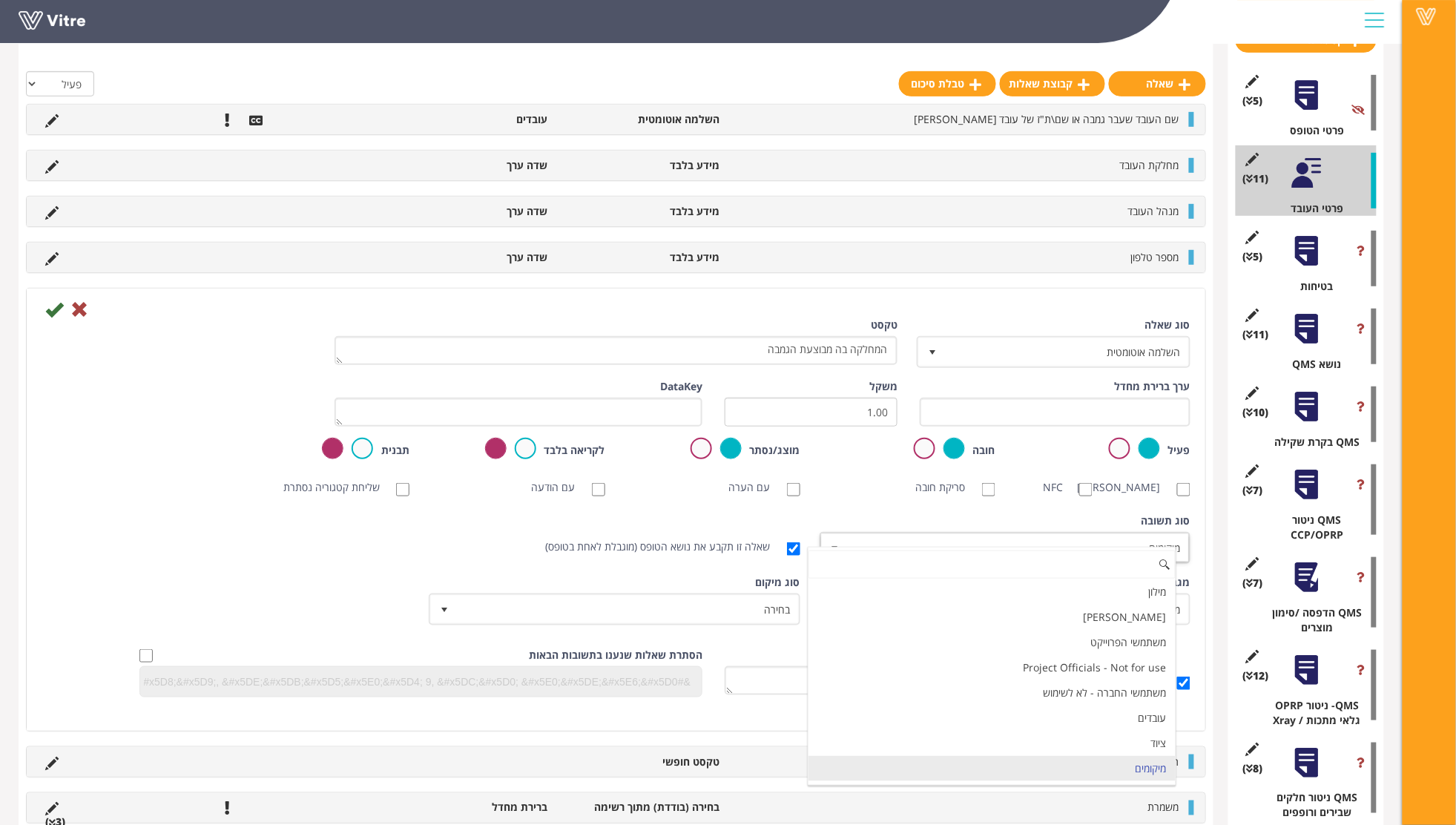
click at [170, 548] on div "סוג תשובה ברירת מחדל 0 סוג תשובה מיקומים 8 מודול בחירה שאלה זו תקבע את נושא הטו…" at bounding box center [616, 543] width 1171 height 61
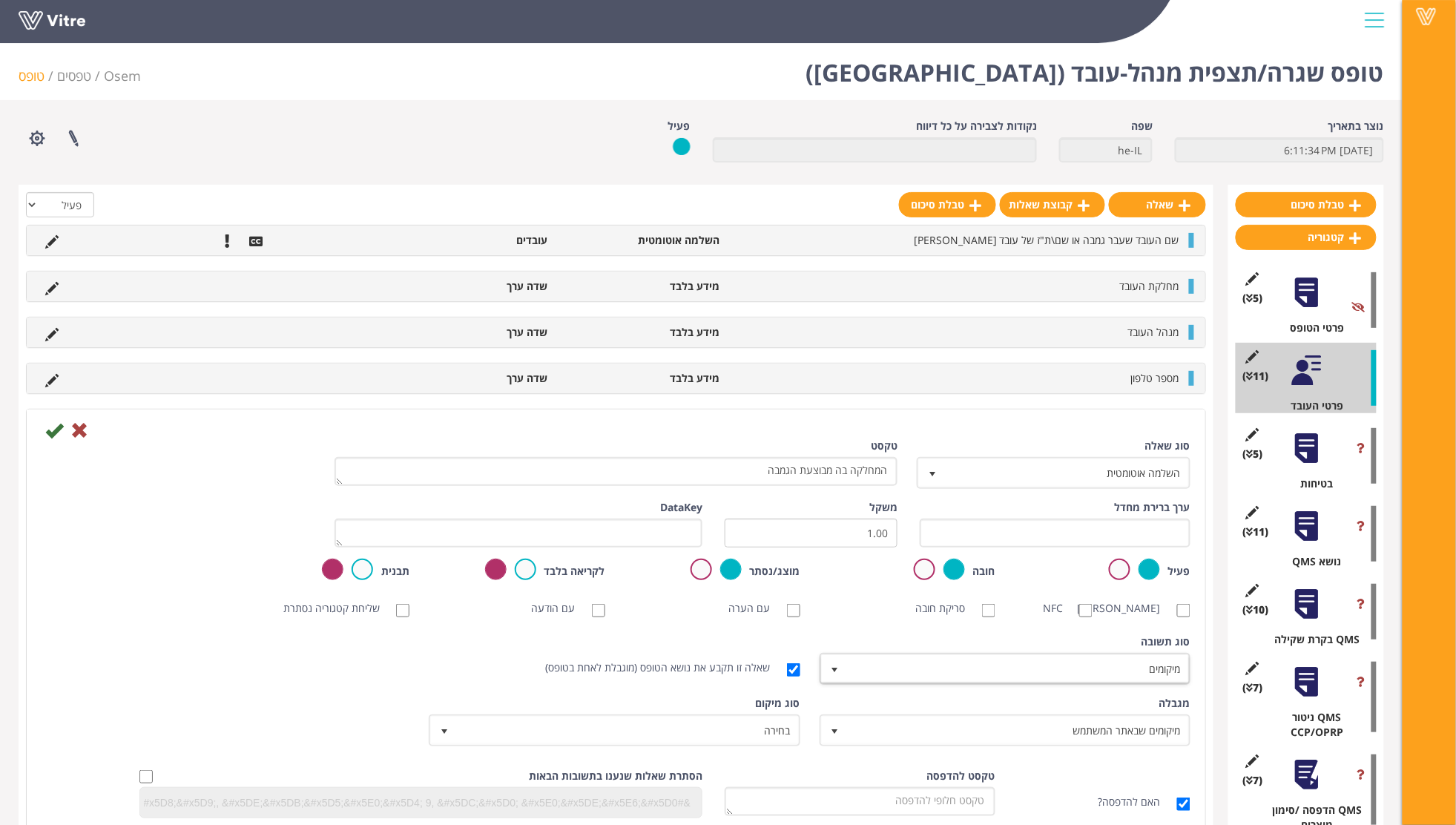
scroll to position [99, 0]
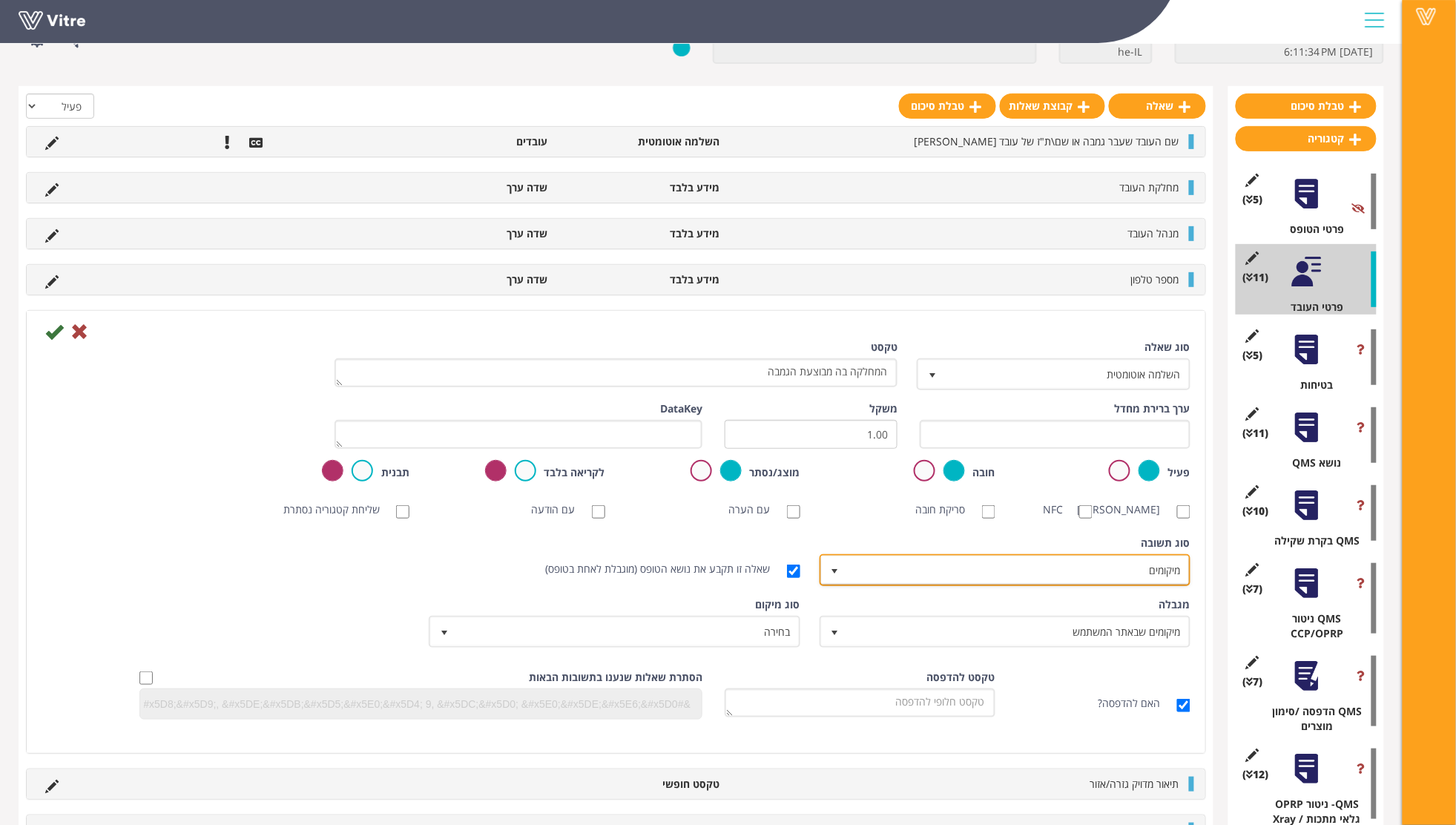
click at [842, 577] on span "select" at bounding box center [835, 571] width 12 height 11
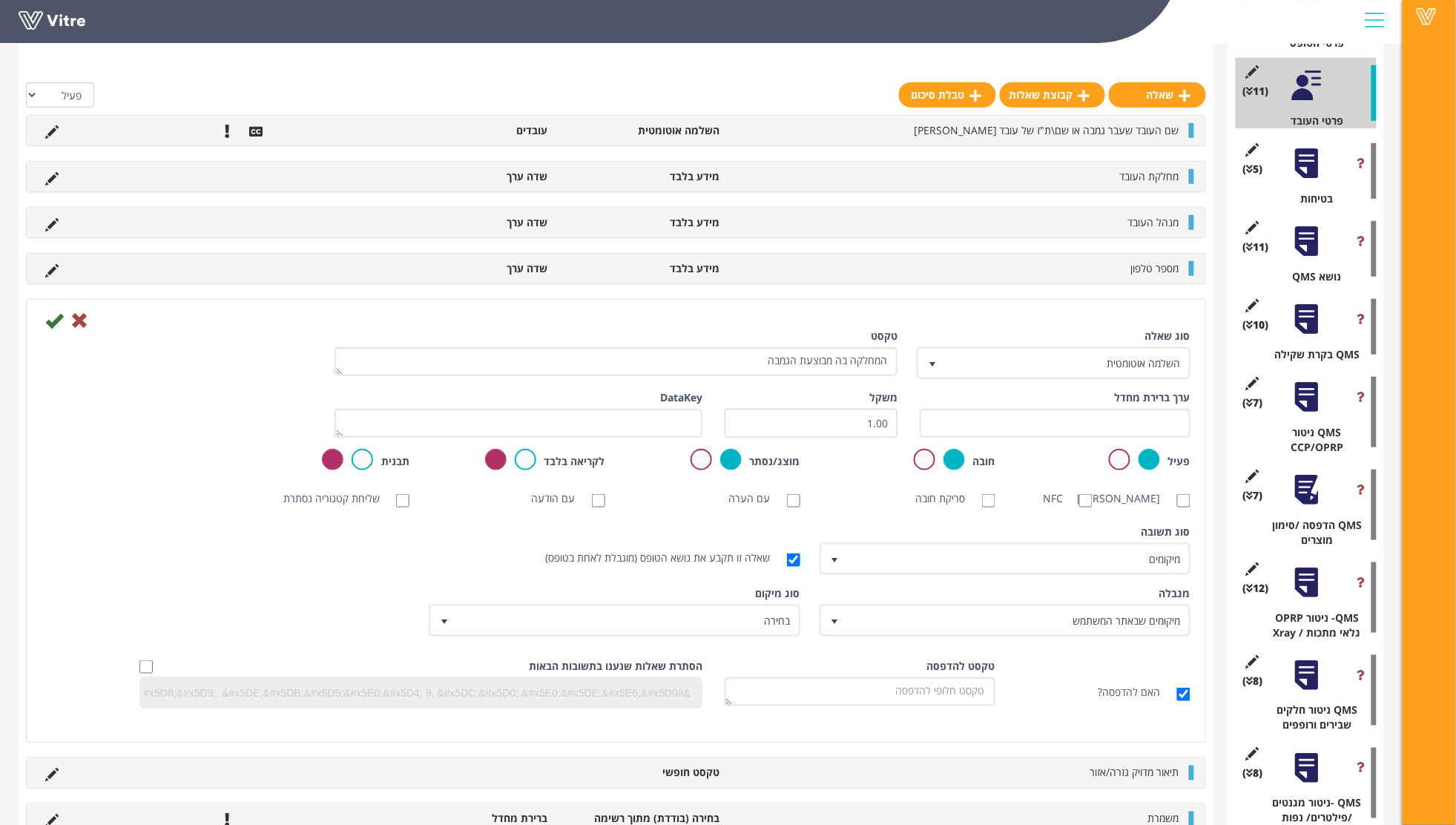
scroll to position [297, 0]
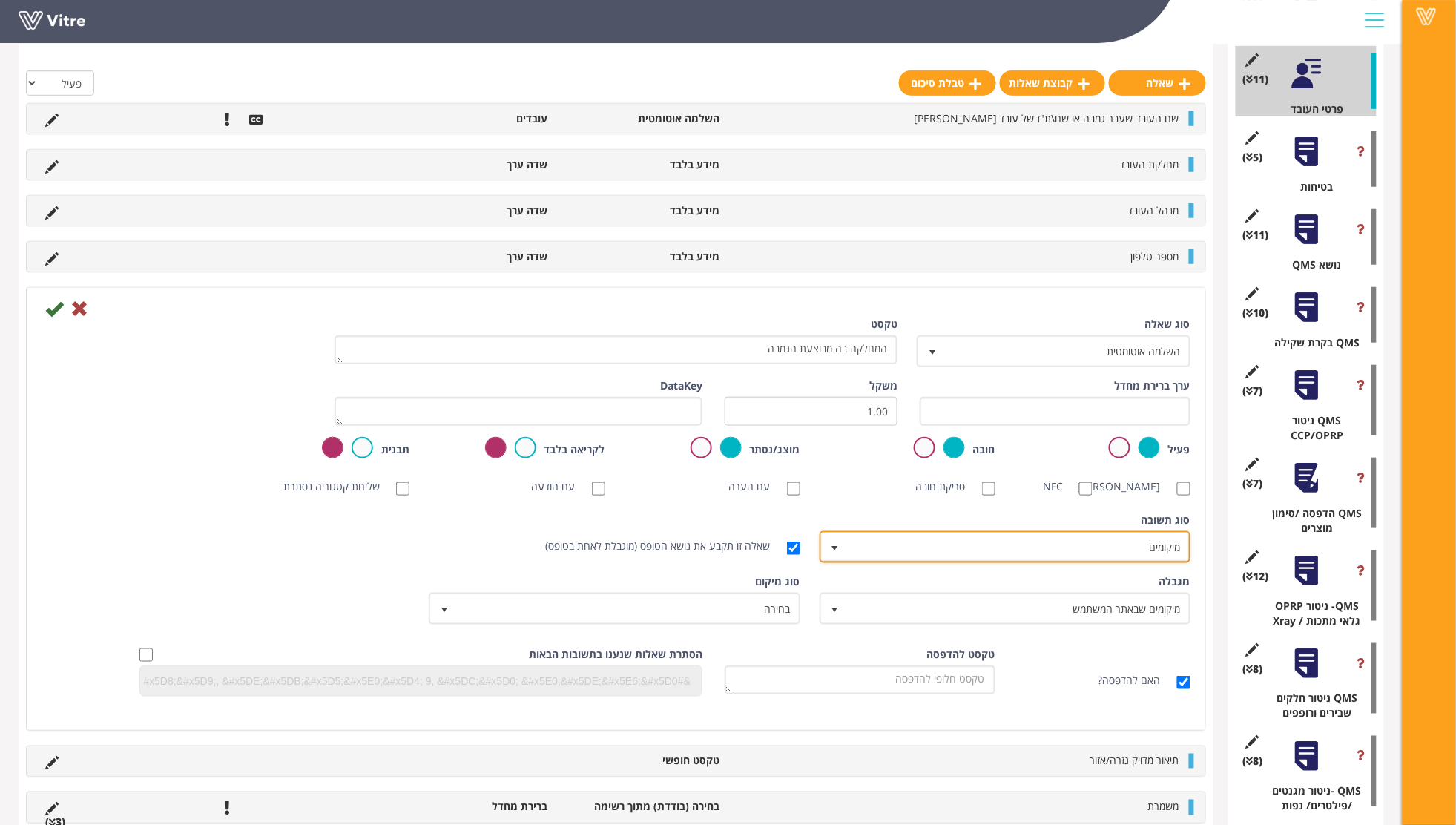
click at [838, 554] on span "select" at bounding box center [835, 548] width 12 height 11
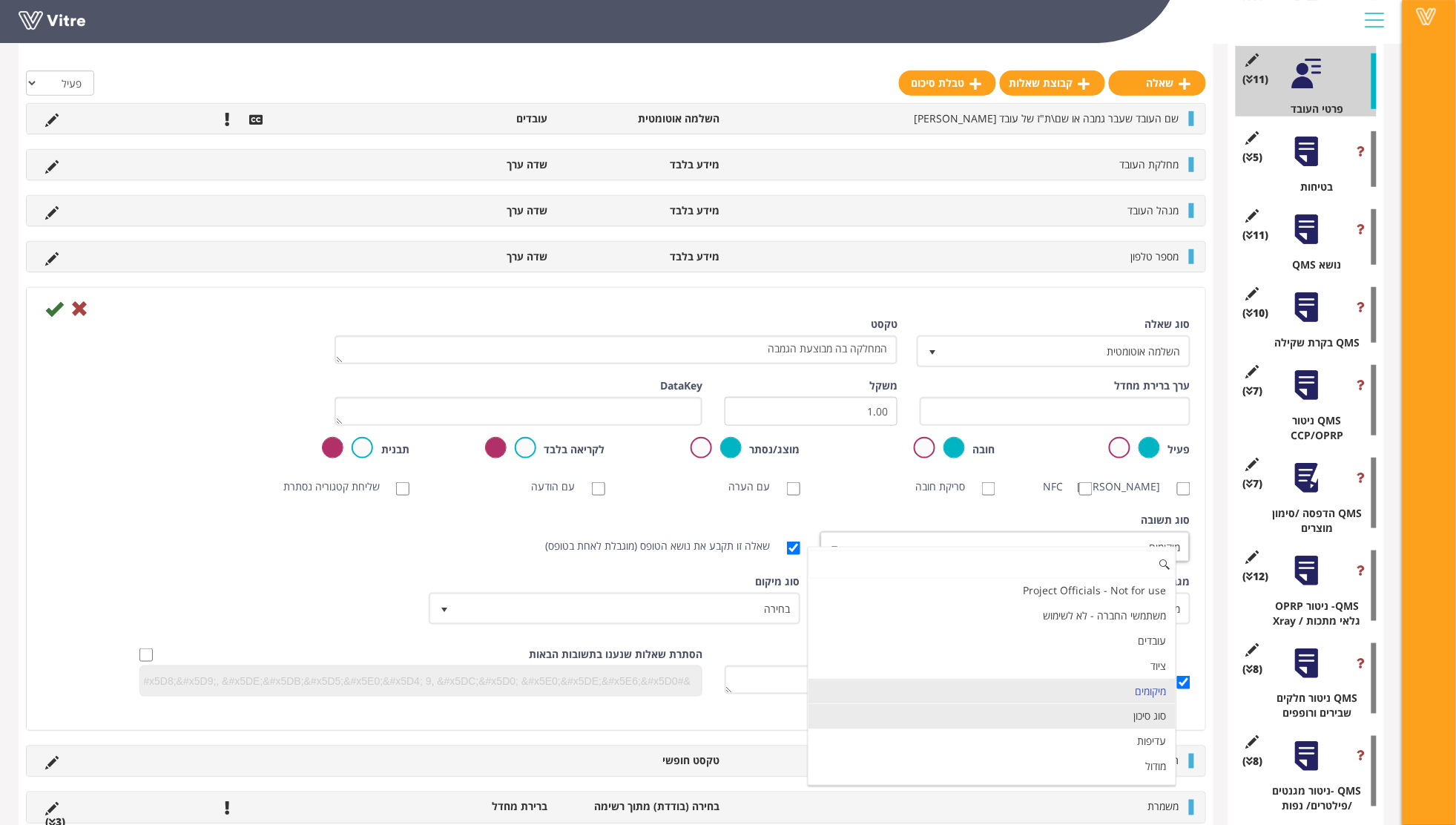
scroll to position [5, 0]
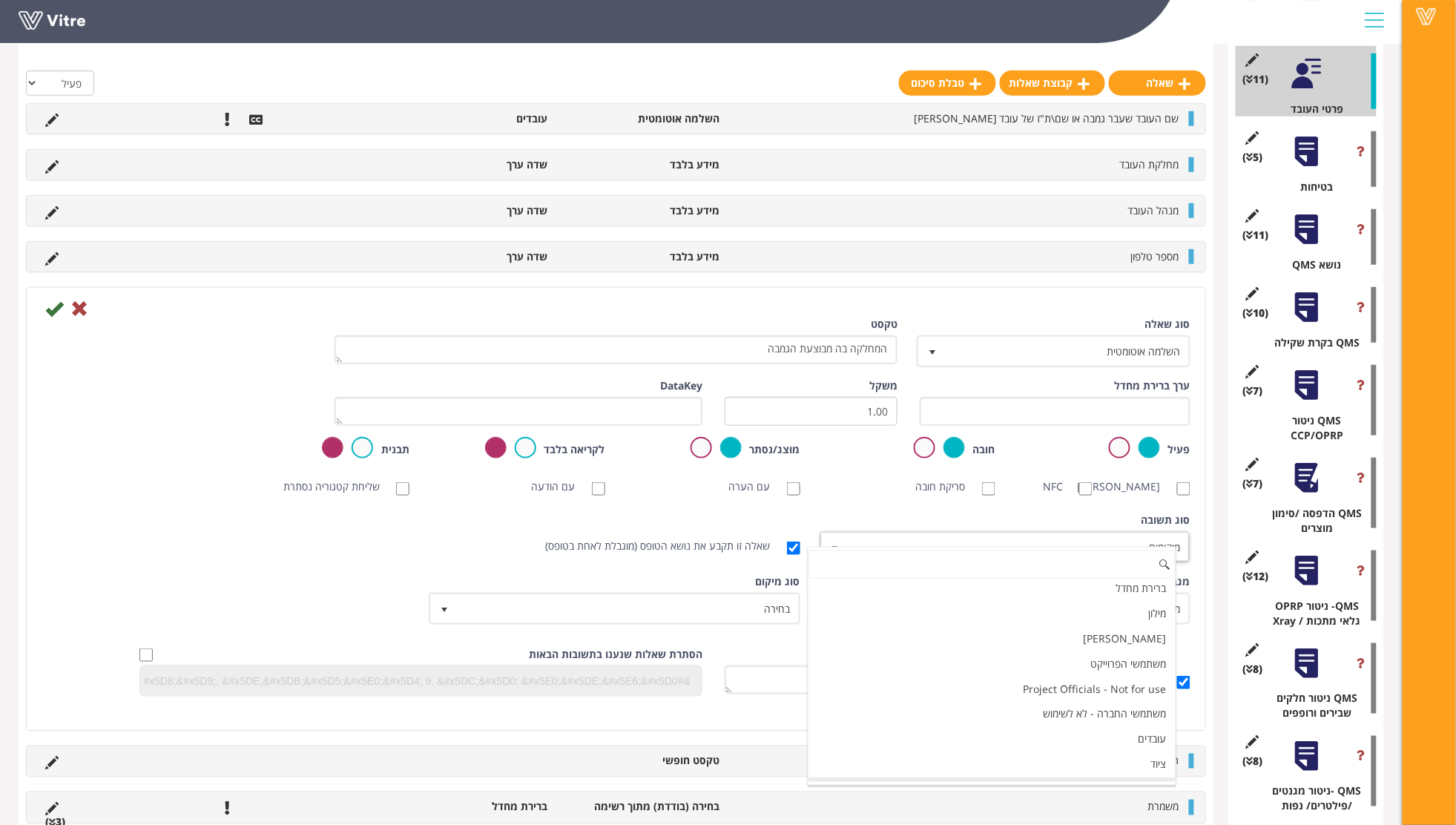
click at [351, 544] on div "סוג תשובה ברירת מחדל 0 סוג תשובה מיקומים 8 מודול בחירה שאלה זו תקבע את נושא הטו…" at bounding box center [616, 543] width 1171 height 61
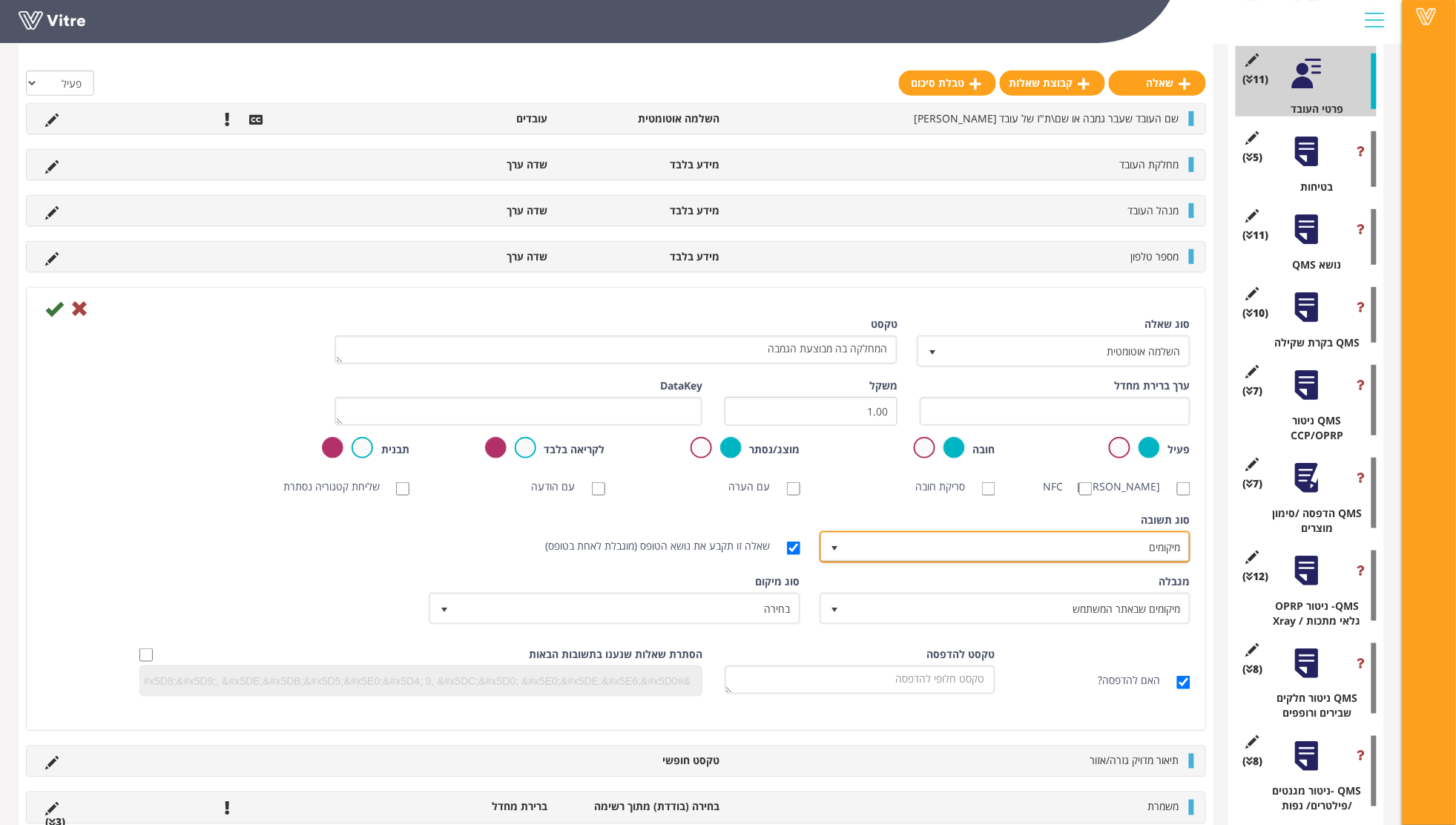
click at [832, 553] on span "select" at bounding box center [835, 546] width 27 height 27
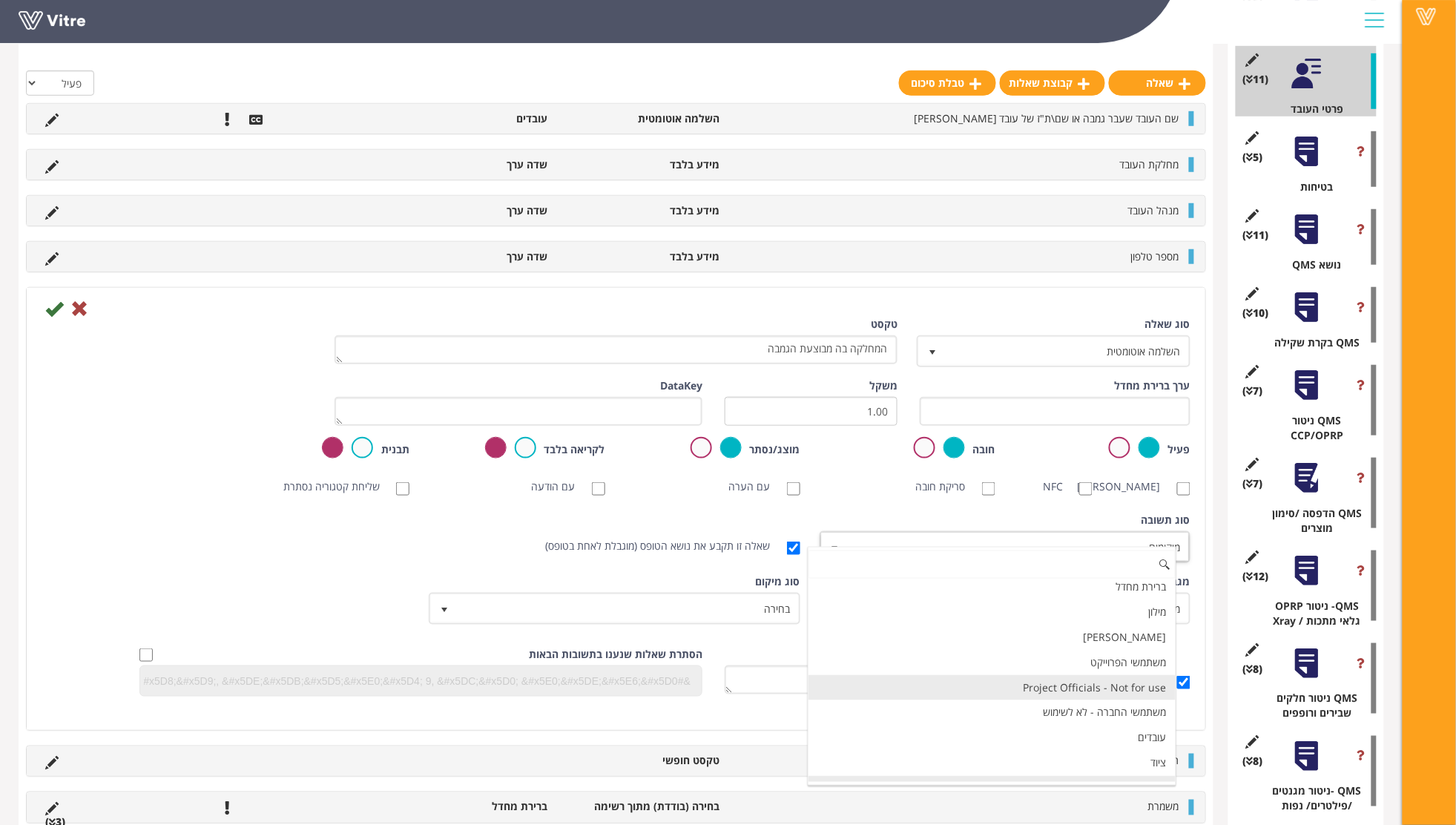
scroll to position [0, 0]
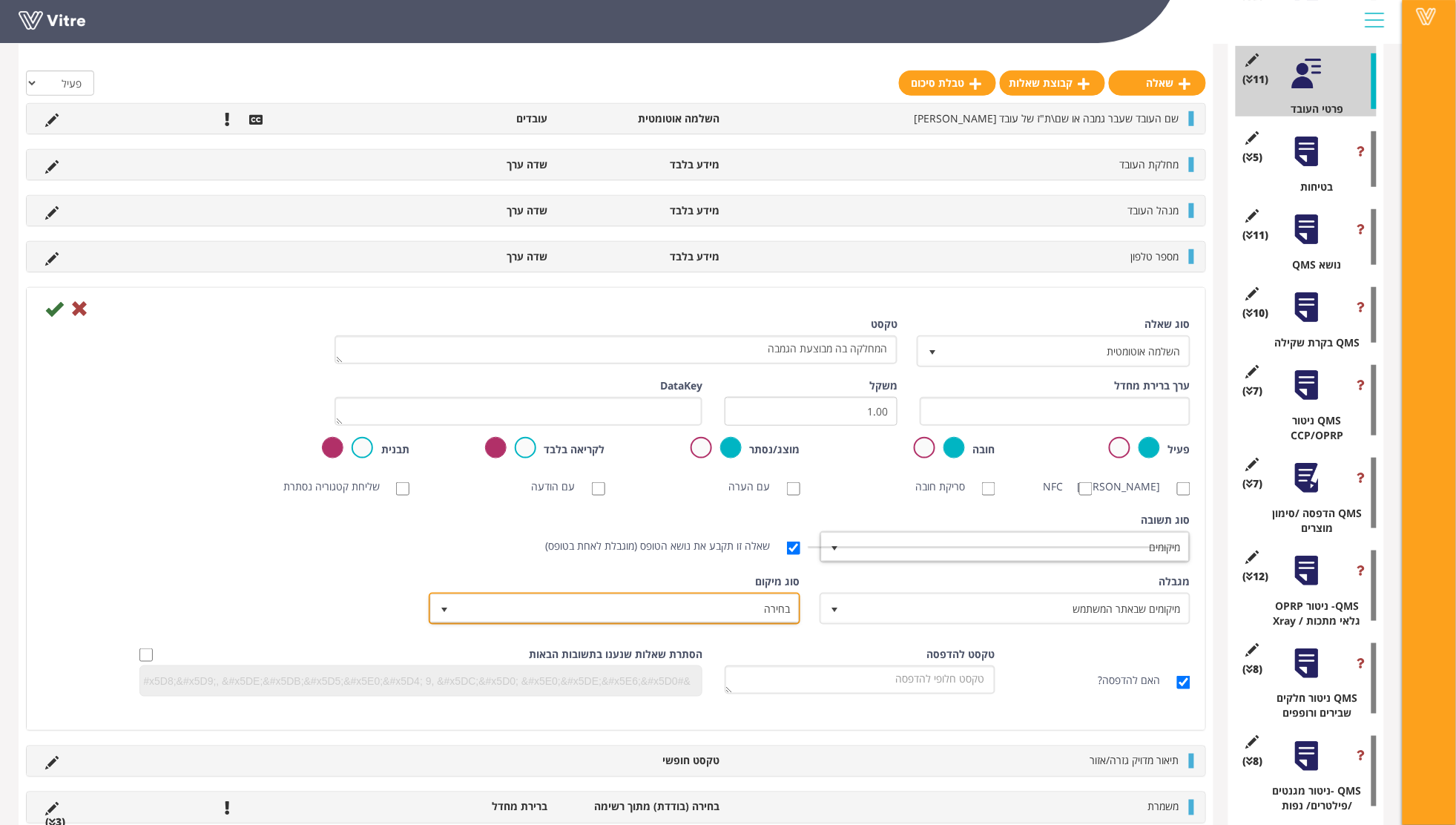
click at [764, 618] on span "בחירה" at bounding box center [628, 608] width 341 height 27
drag, startPoint x: 209, startPoint y: 611, endPoint x: 218, endPoint y: 608, distance: 9.5
click at [211, 611] on div "מגבלה מיקומים שבאתר המשתמש 3 מגבלה כל סוג ציוד 0 מגבלה כל עובד בחברה 0 מגבלה כל…" at bounding box center [616, 605] width 1171 height 61
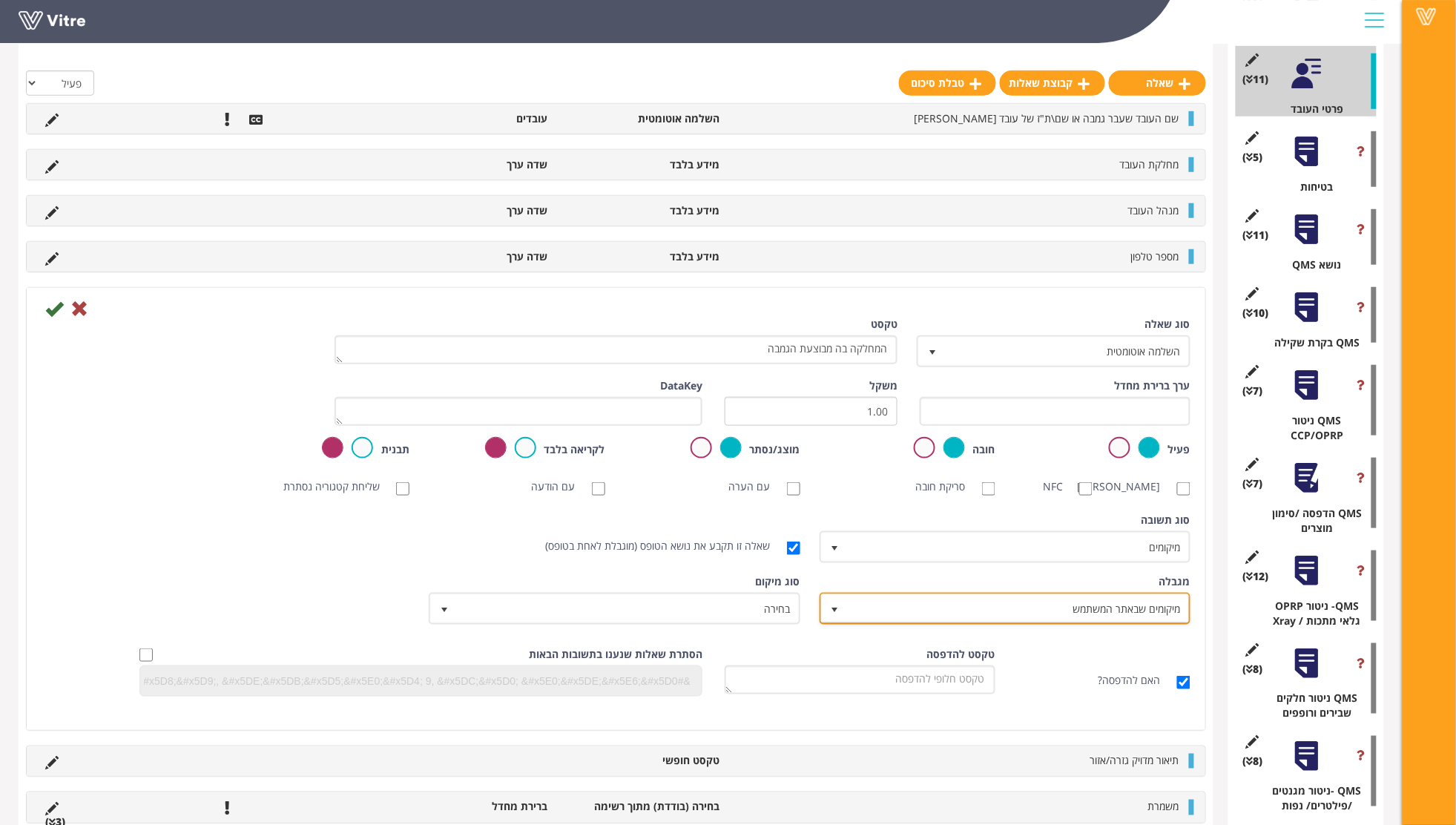
click at [1057, 618] on span "מיקומים שבאתר המשתמש" at bounding box center [1018, 608] width 341 height 27
click at [290, 544] on div "סוג תשובה ברירת מחדל 0 סוג תשובה מיקומים 8 מודול בחירה שאלה זו תקבע את נושא הטו…" at bounding box center [616, 543] width 1171 height 61
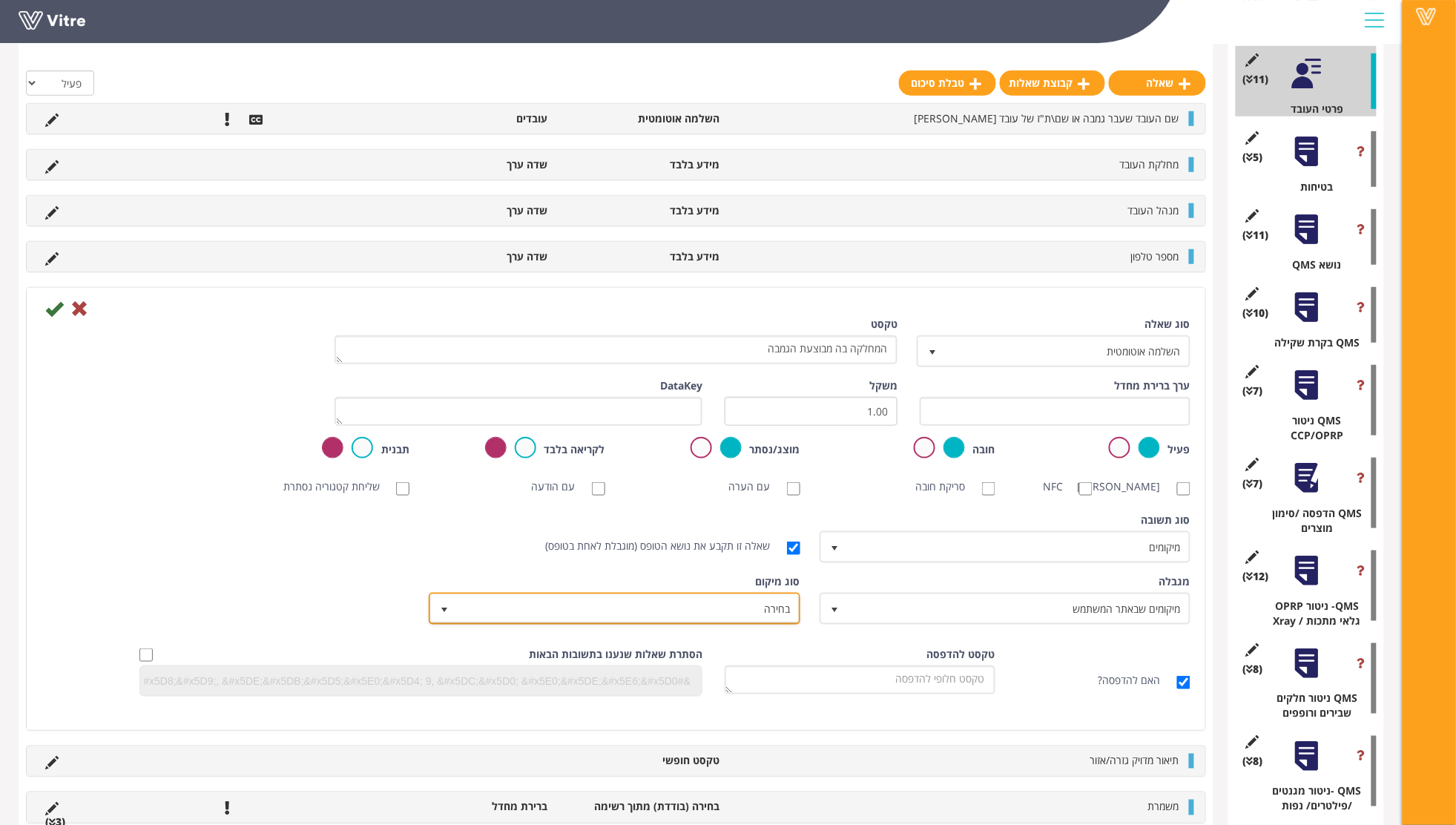
click at [733, 618] on span "בחירה" at bounding box center [628, 608] width 341 height 27
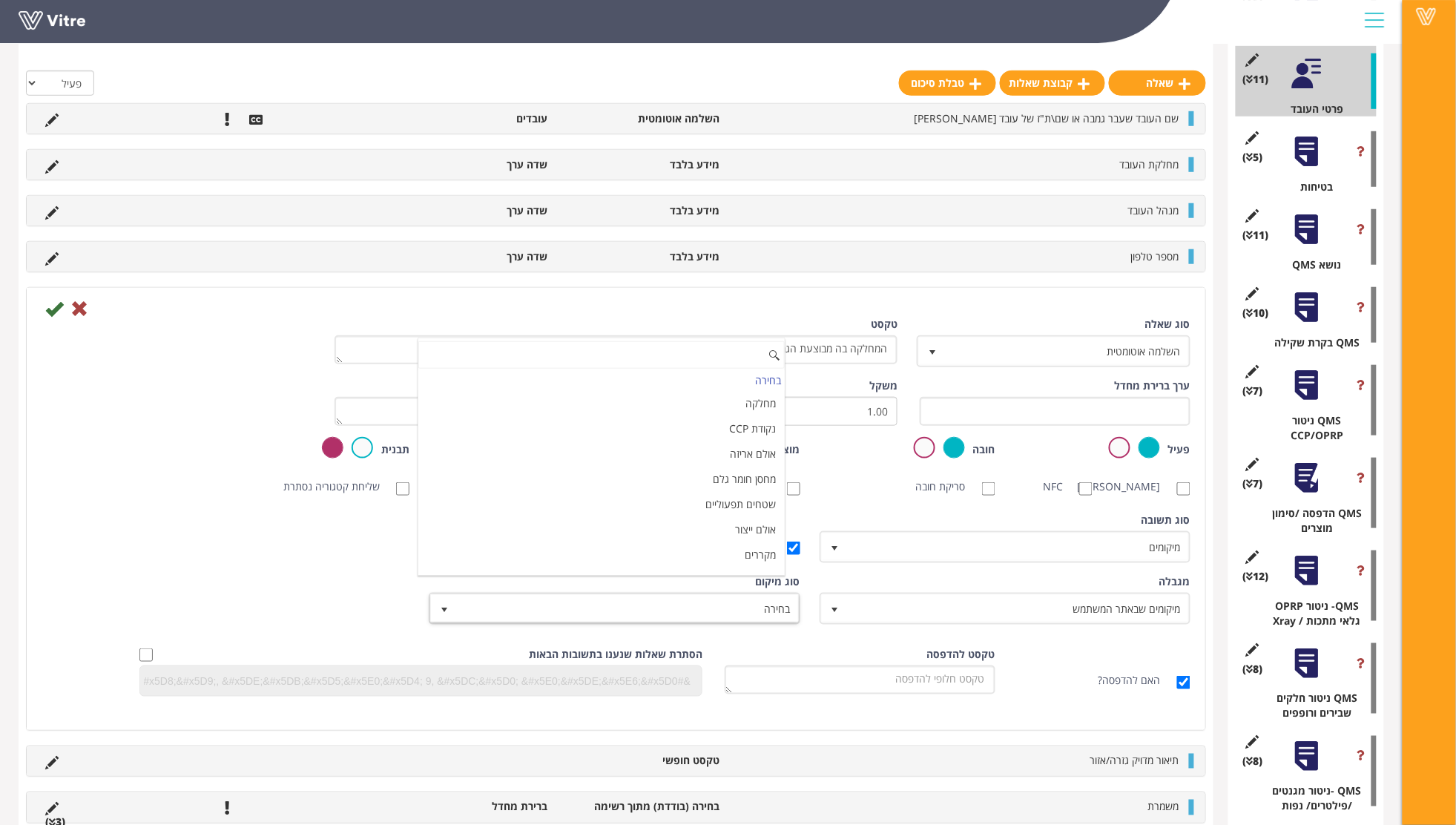
click at [241, 611] on div "מגבלה מיקומים שבאתר המשתמש 3 מגבלה כל סוג ציוד 0 מגבלה כל עובד בחברה 0 מגבלה כל…" at bounding box center [616, 605] width 1171 height 61
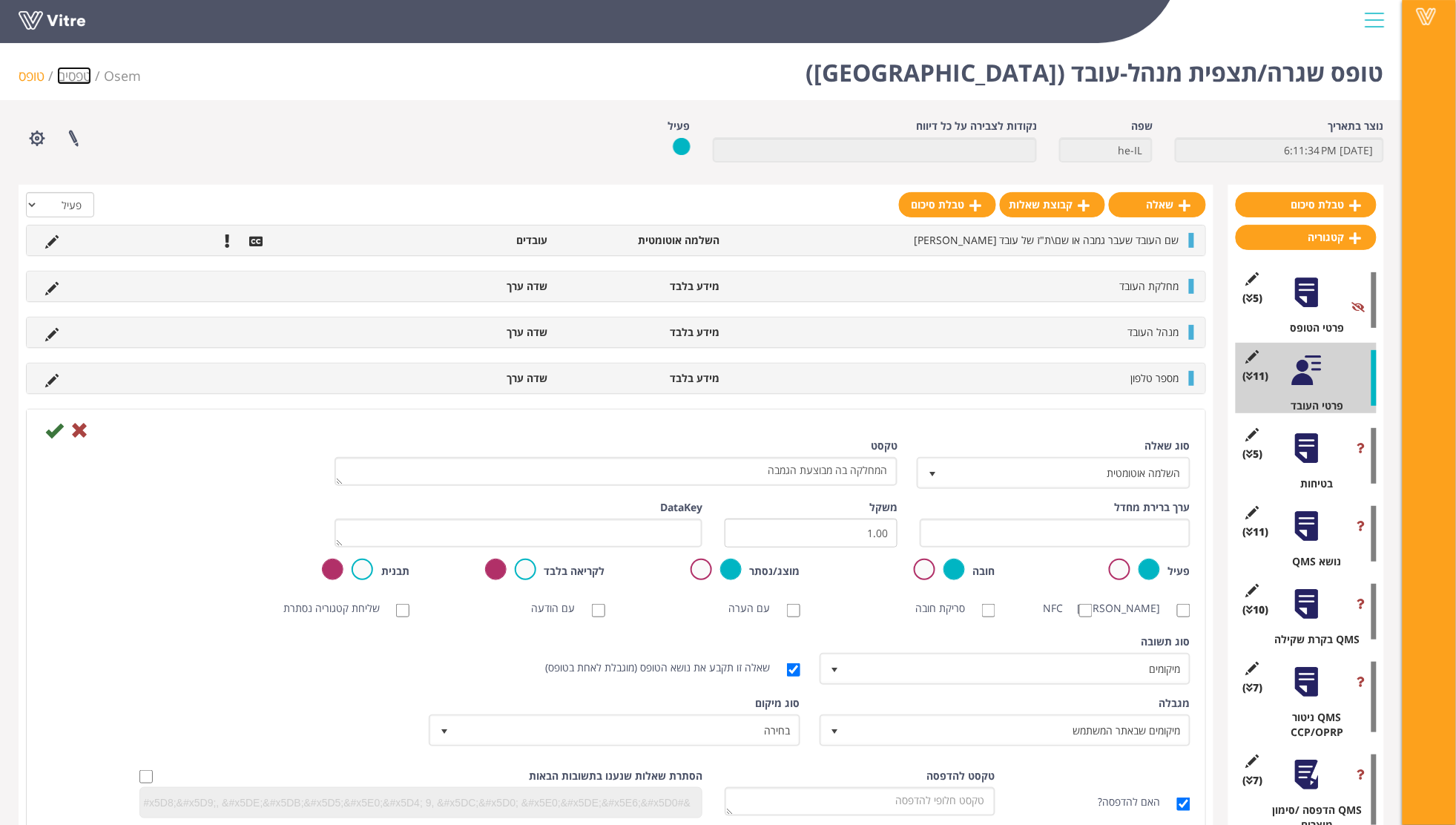
click at [74, 74] on link "טפסים" at bounding box center [75, 76] width 35 height 18
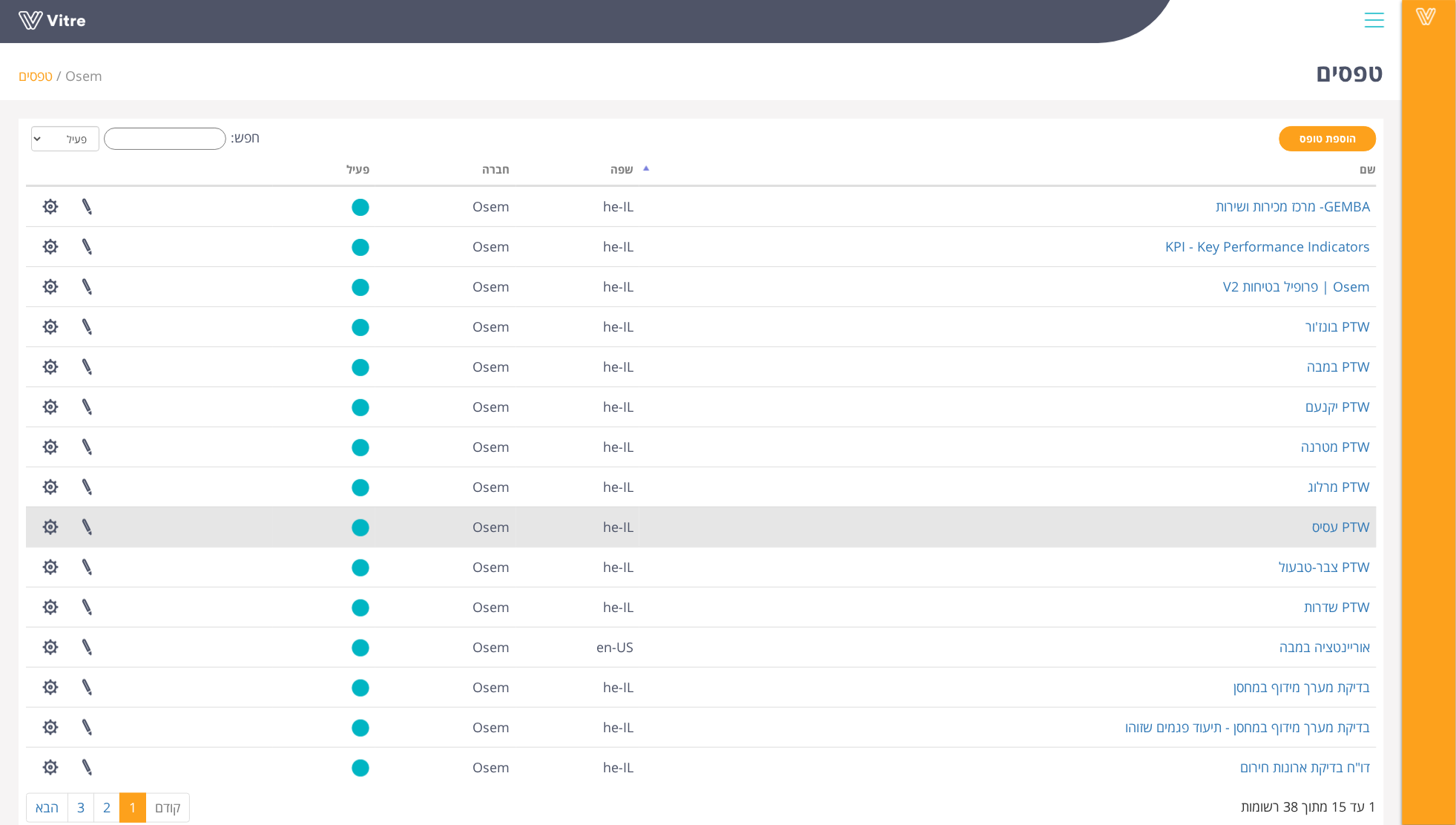
scroll to position [29, 0]
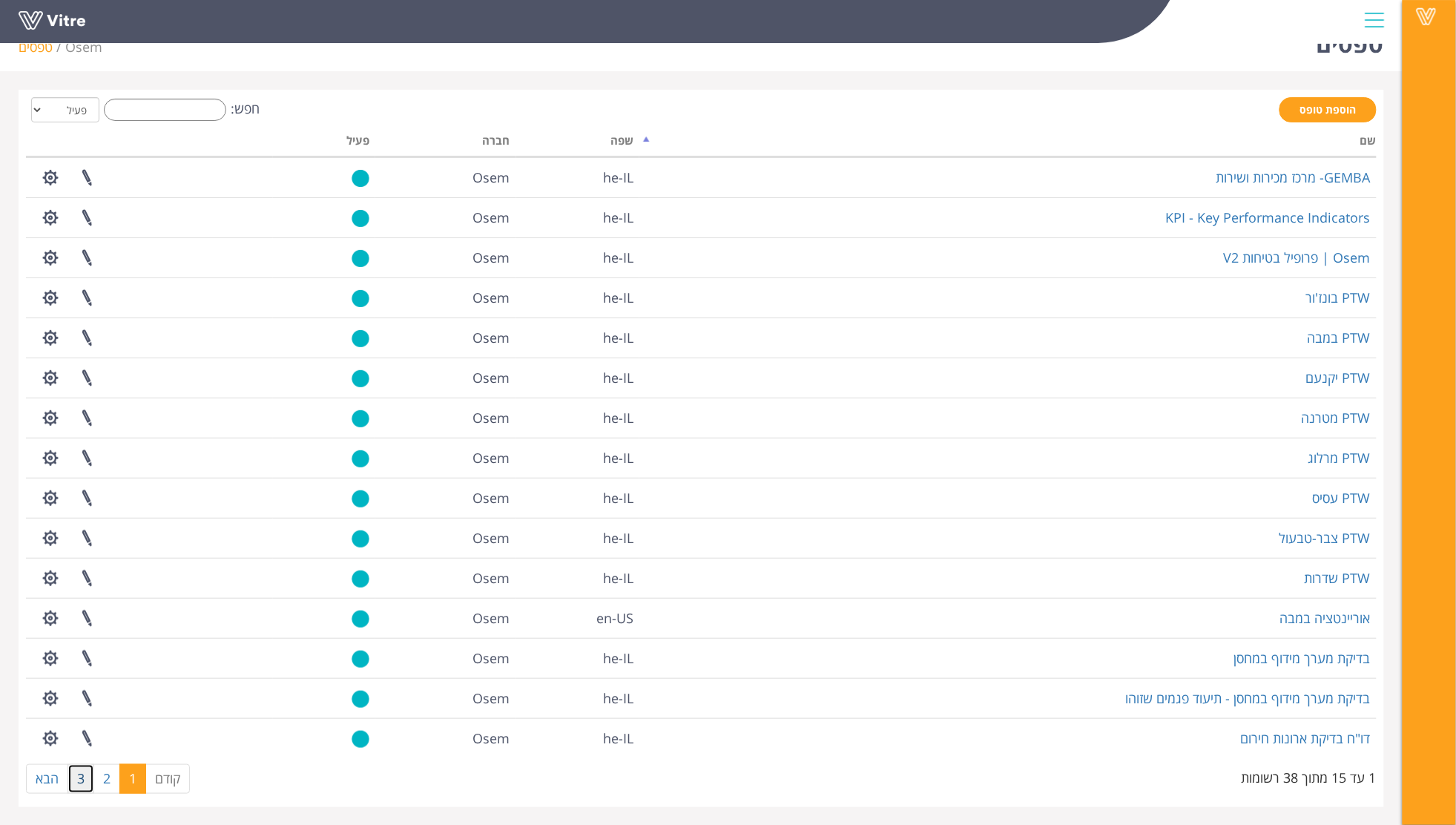
click at [92, 769] on link "3" at bounding box center [81, 778] width 27 height 30
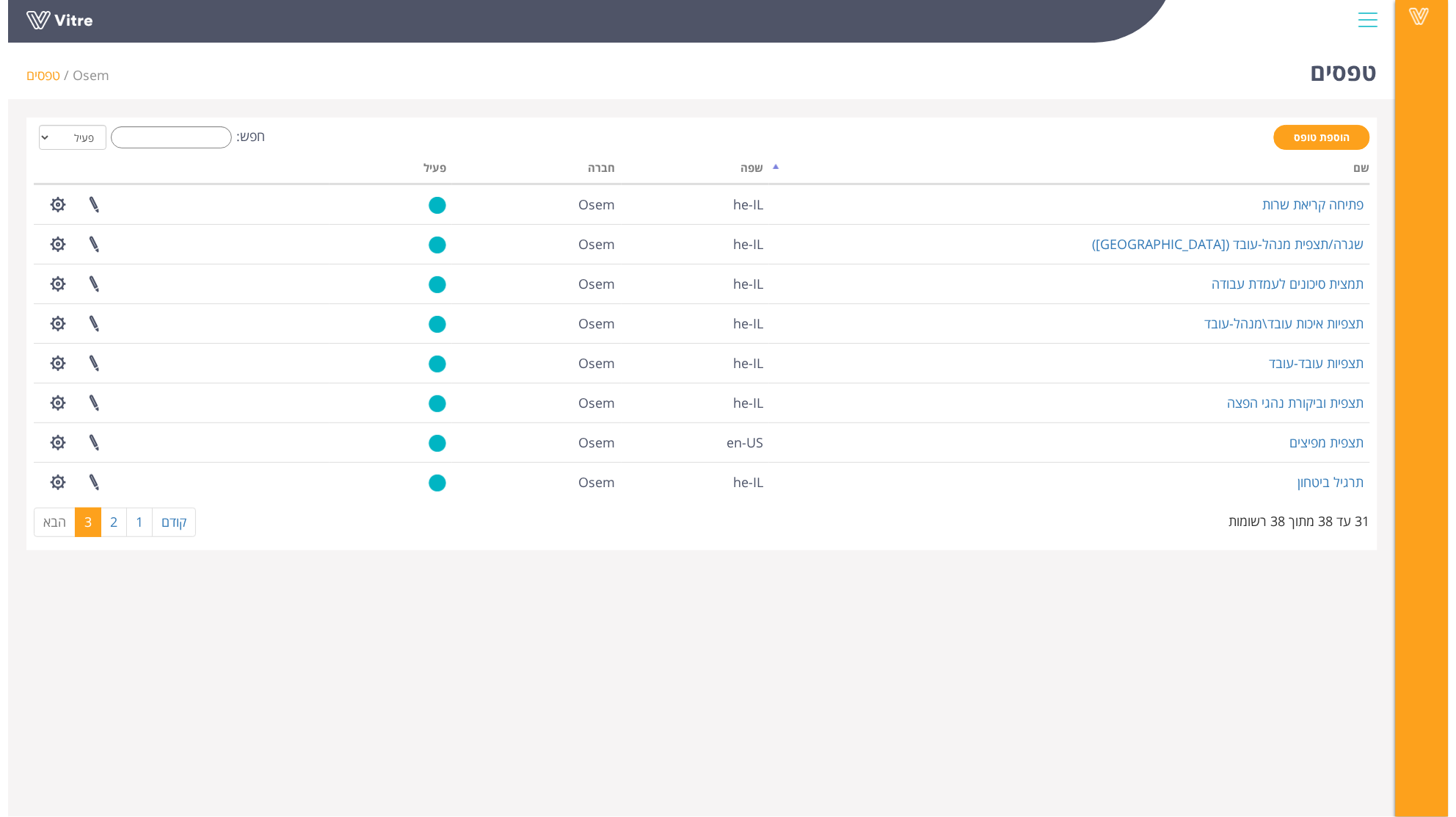
scroll to position [0, 0]
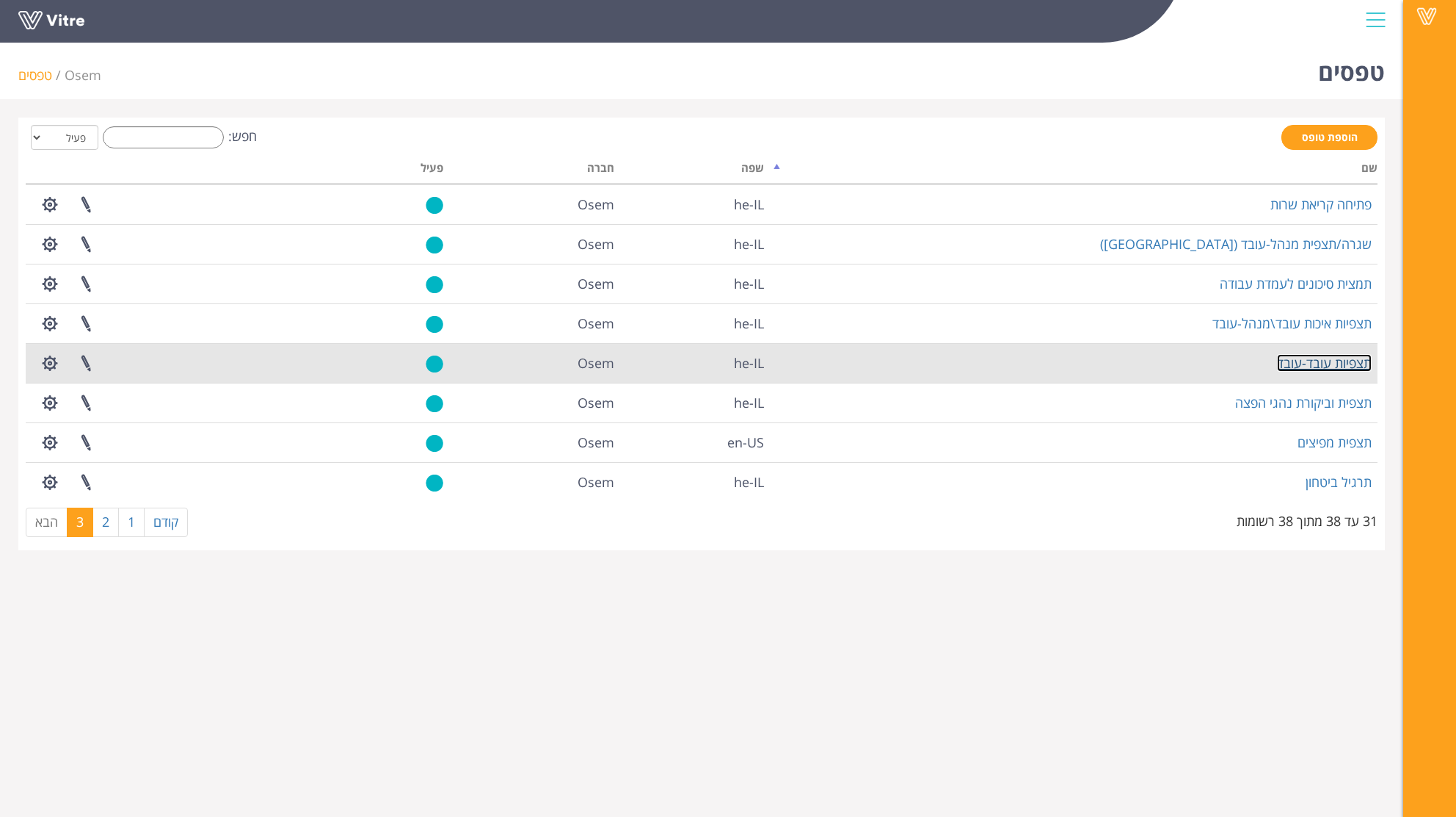
click at [1344, 367] on link "תצפיות עובד-עובד" at bounding box center [1324, 362] width 95 height 18
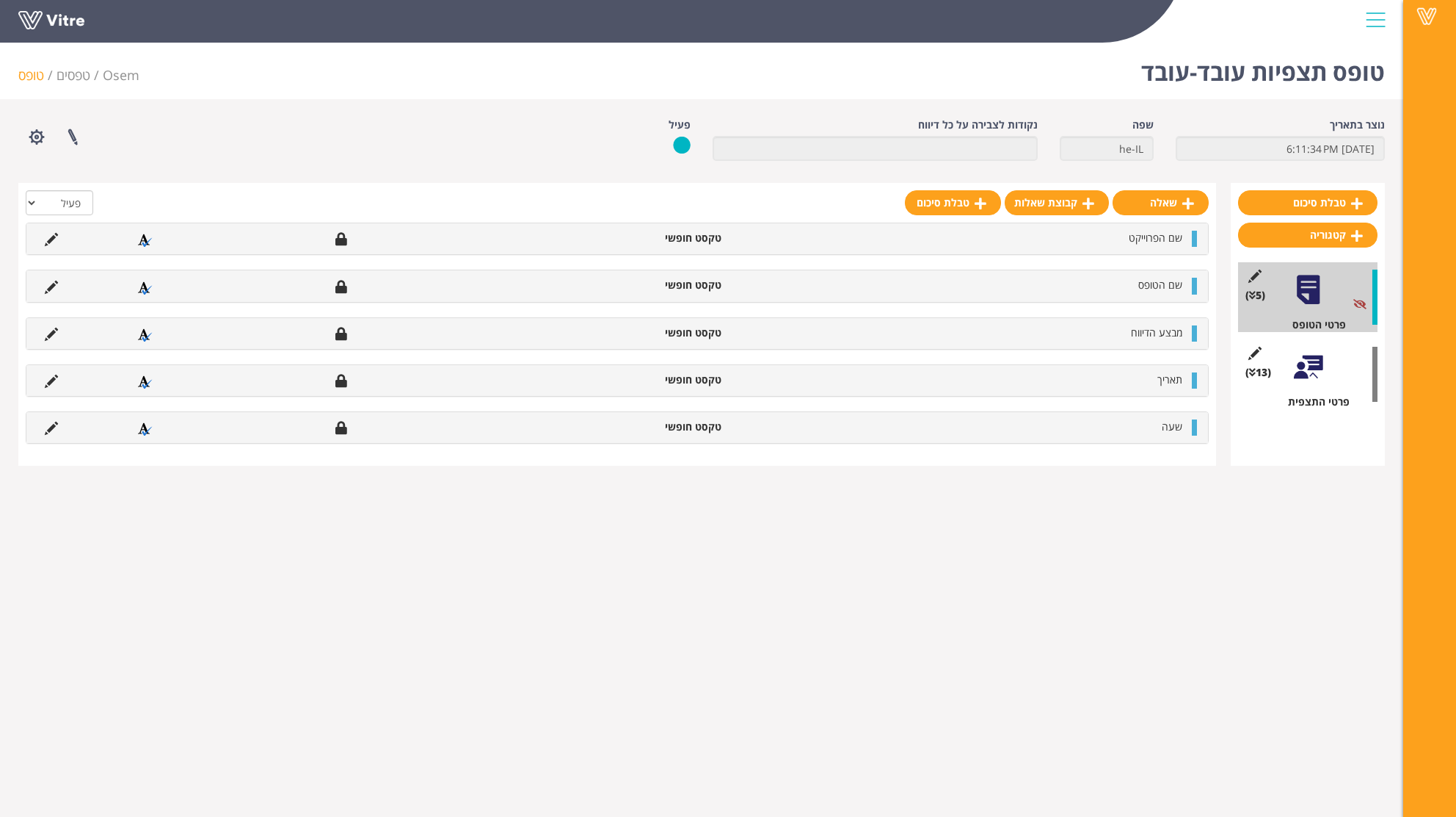
click at [1318, 378] on div at bounding box center [1308, 366] width 33 height 33
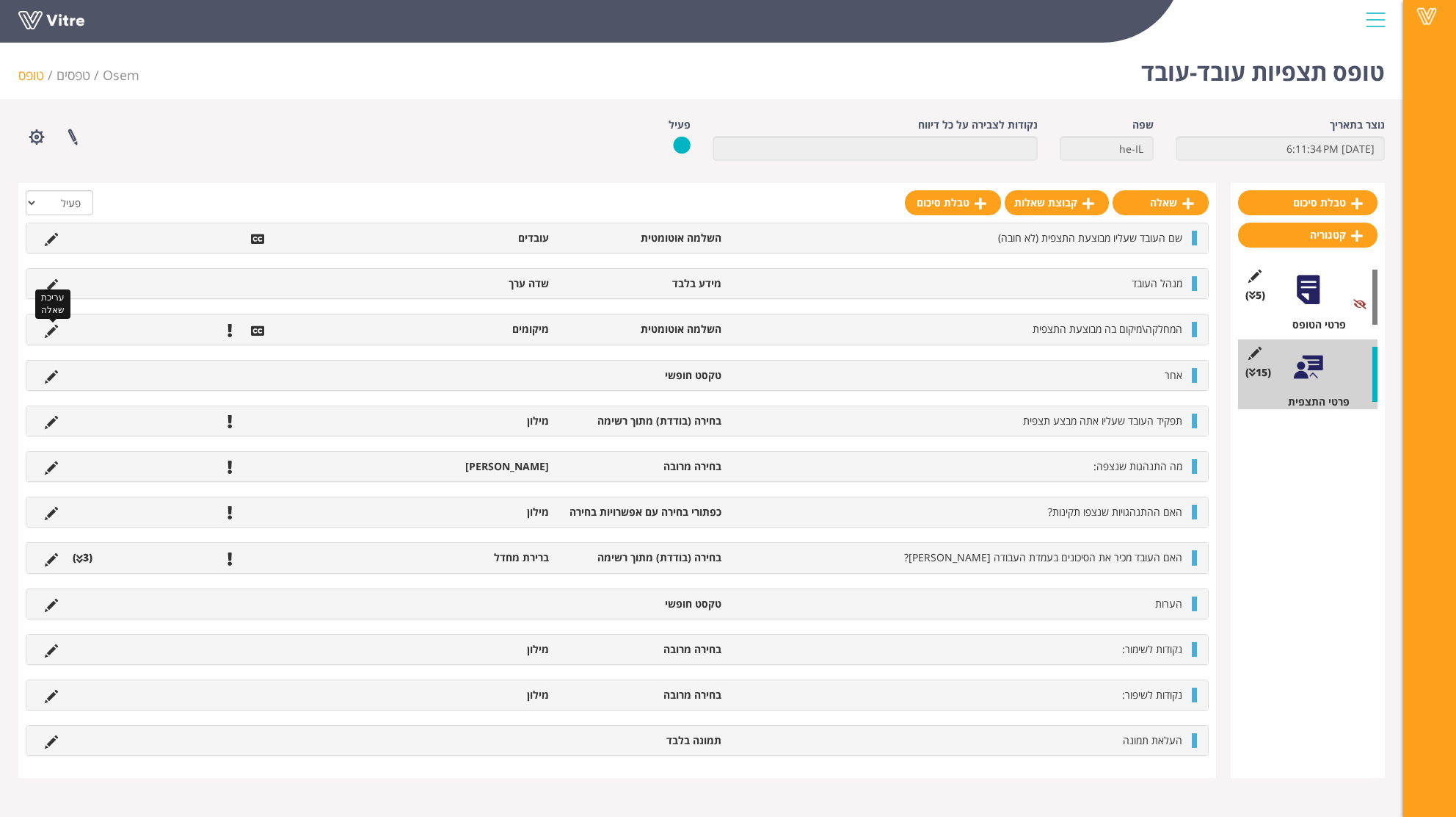
click at [42, 333] on li "עריכת שאלה" at bounding box center [50, 328] width 28 height 14
click at [54, 337] on icon at bounding box center [51, 331] width 13 height 13
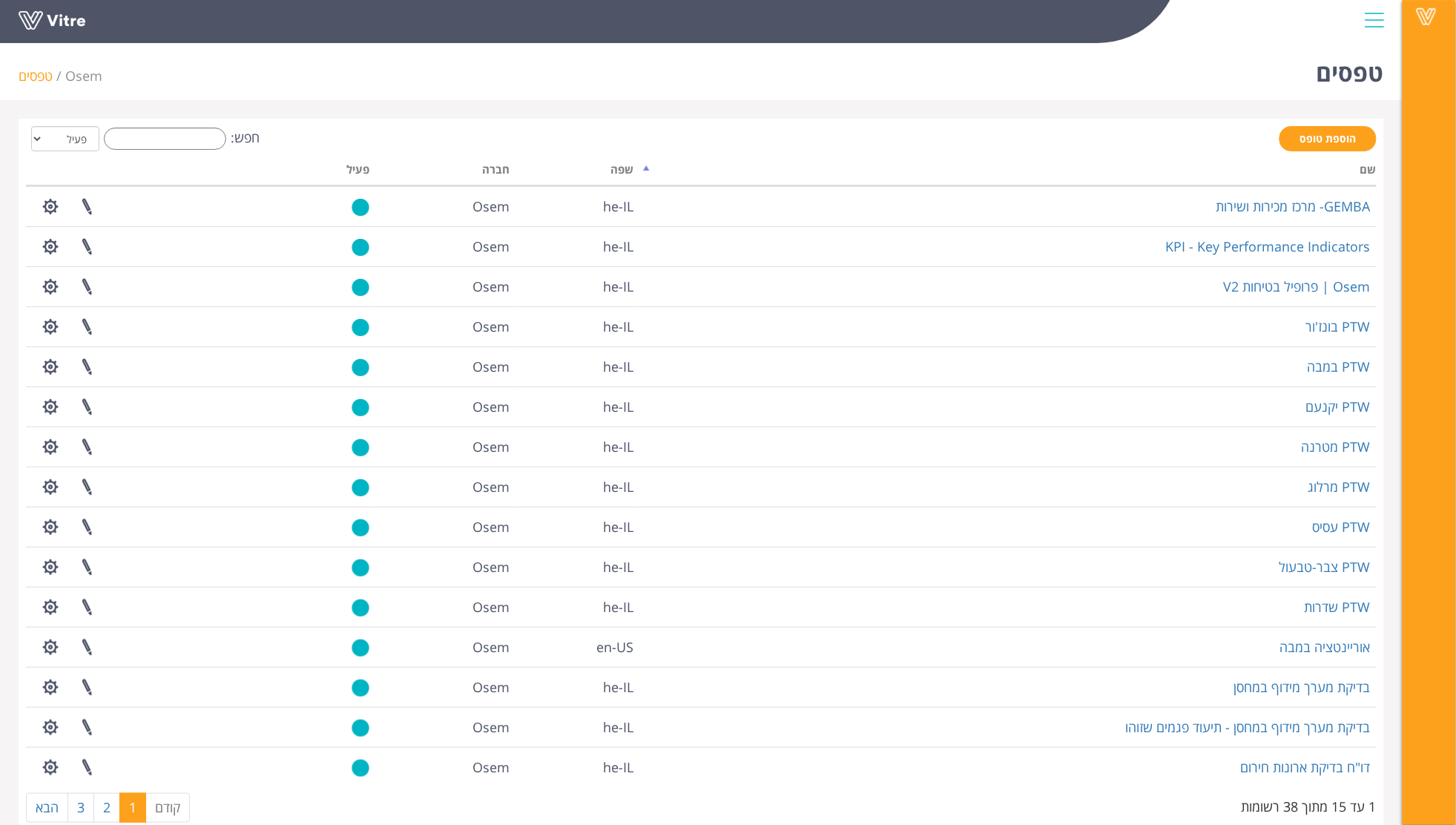
click at [1432, 19] on span at bounding box center [1426, 16] width 37 height 18
